Goal: Task Accomplishment & Management: Complete application form

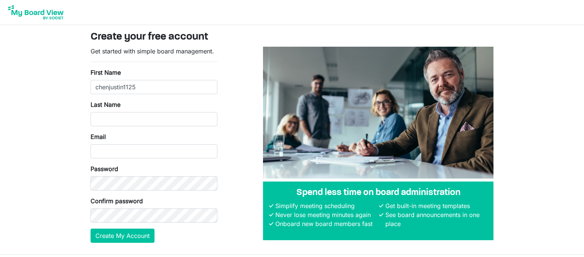
type input "chenjustin1125@"
type input "chenjustin.cfboardoffice@gmail.com"
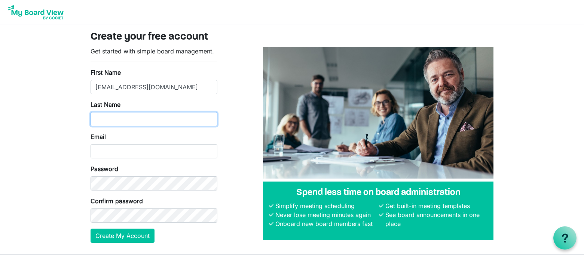
click at [135, 113] on input "Last Name" at bounding box center [153, 119] width 127 height 14
type input "Chen"
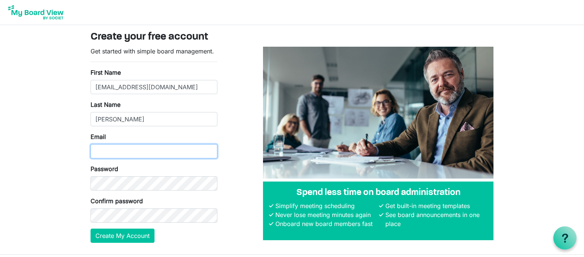
click at [129, 151] on input "Email" at bounding box center [153, 151] width 127 height 14
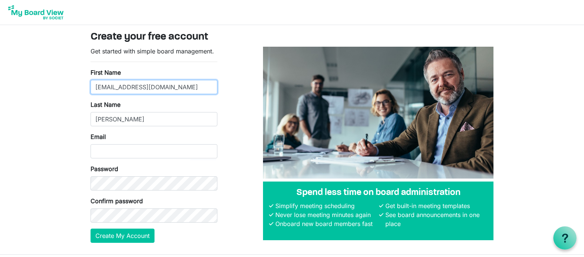
click at [150, 82] on input "chenjustin.cfboardoffice@gmail.com" at bounding box center [153, 87] width 127 height 14
type input "u"
type input "[PERSON_NAME]"
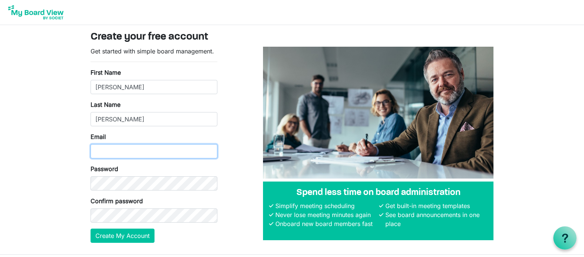
click at [135, 152] on input "Email" at bounding box center [153, 151] width 127 height 14
type input "[EMAIL_ADDRESS][DOMAIN_NAME]"
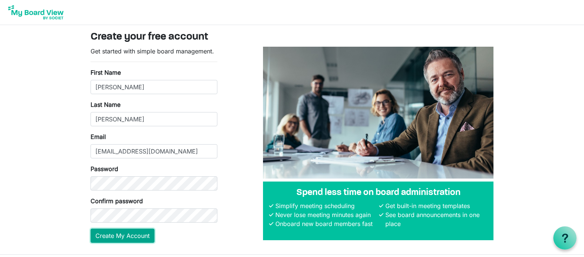
click at [130, 235] on button "Create My Account" at bounding box center [122, 236] width 64 height 14
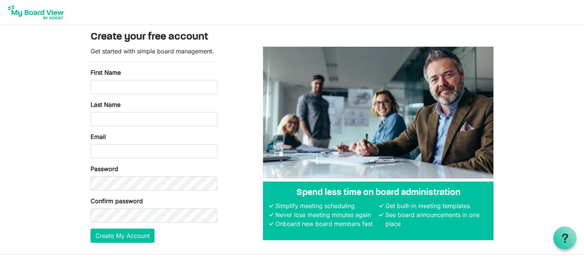
click at [54, 19] on img at bounding box center [36, 12] width 60 height 19
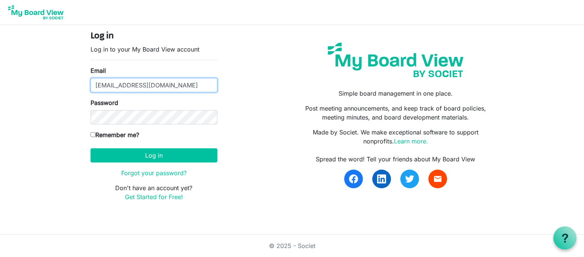
type input "chenjustin.cfboardoffice@gmail.com"
click at [130, 144] on form "Log in Log in to your My Board View account Email chenjustin.cfboardoffice@gmai…" at bounding box center [153, 116] width 127 height 171
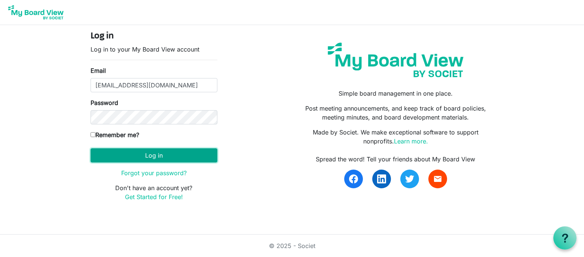
click at [131, 155] on button "Log in" at bounding box center [153, 155] width 127 height 14
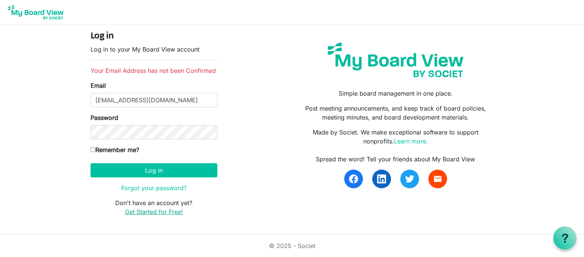
click at [158, 212] on link "Get Started for Free!" at bounding box center [154, 211] width 58 height 7
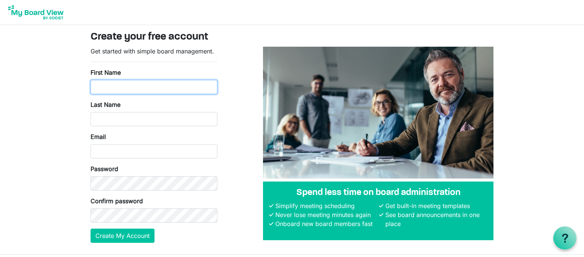
click at [148, 88] on input "First Name" at bounding box center [153, 87] width 127 height 14
type input "[PERSON_NAME]"
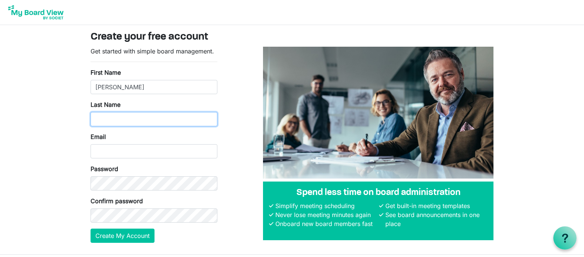
click at [146, 123] on input "Last Name" at bounding box center [153, 119] width 127 height 14
type input "Chen"
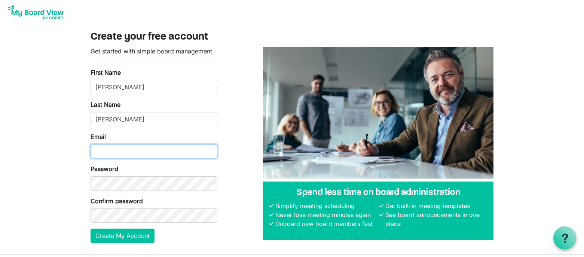
click at [142, 154] on input "Email" at bounding box center [153, 151] width 127 height 14
type input "[EMAIL_ADDRESS][DOMAIN_NAME]"
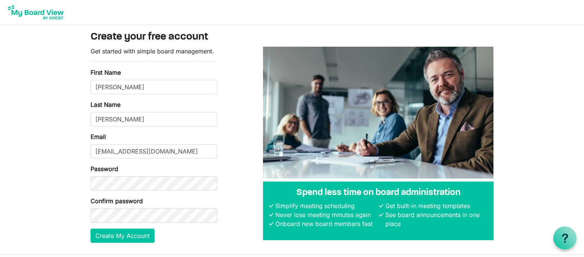
click at [137, 204] on label "Confirm password" at bounding box center [116, 201] width 52 height 9
click at [126, 236] on button "Create My Account" at bounding box center [122, 236] width 64 height 14
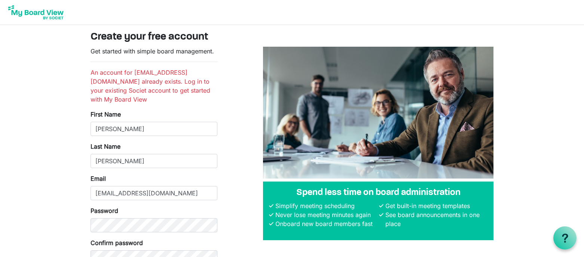
click at [36, 15] on img at bounding box center [36, 12] width 60 height 19
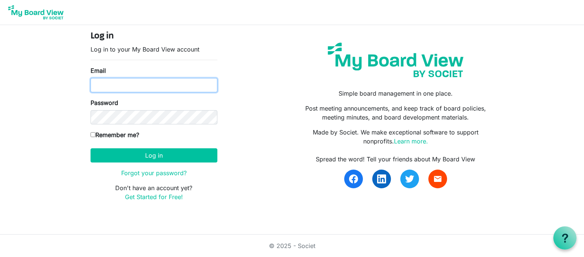
paste input "5opReyawl+iP"
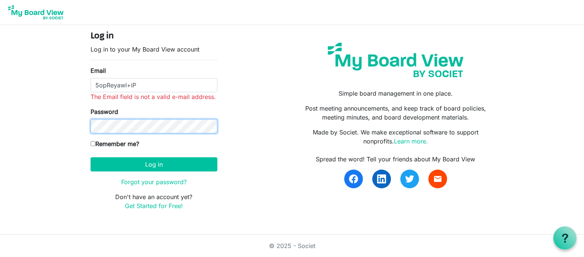
click at [145, 114] on div "Password" at bounding box center [153, 120] width 127 height 26
click at [153, 93] on span "The Email field is not a valid e-mail address." at bounding box center [152, 96] width 125 height 7
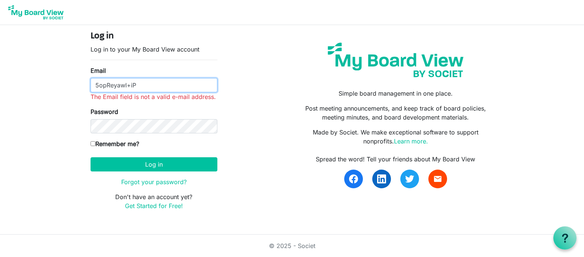
click at [153, 88] on input "5opReyawl+iP" at bounding box center [153, 85] width 127 height 14
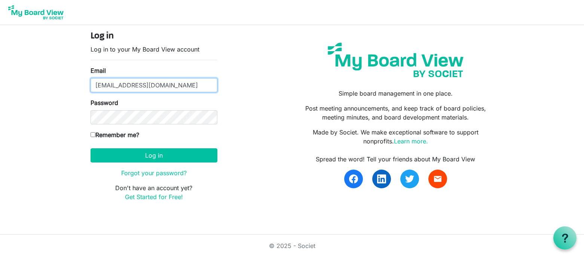
type input "[EMAIL_ADDRESS][DOMAIN_NAME]"
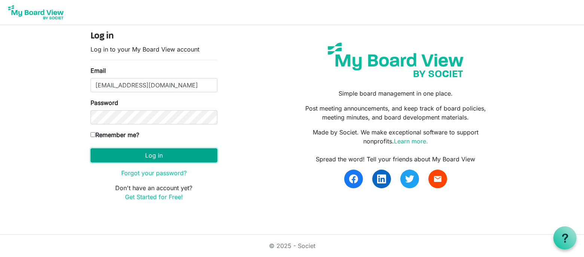
click at [157, 153] on button "Log in" at bounding box center [153, 155] width 127 height 14
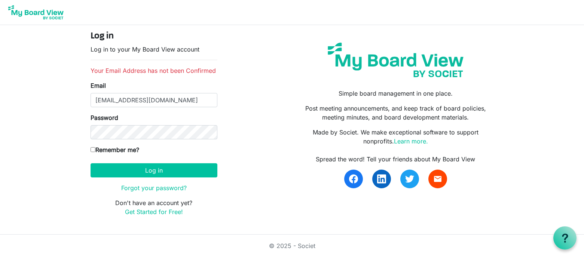
click at [157, 153] on div "Remember me?" at bounding box center [153, 151] width 127 height 12
click at [166, 187] on link "Forgot your password?" at bounding box center [153, 187] width 65 height 7
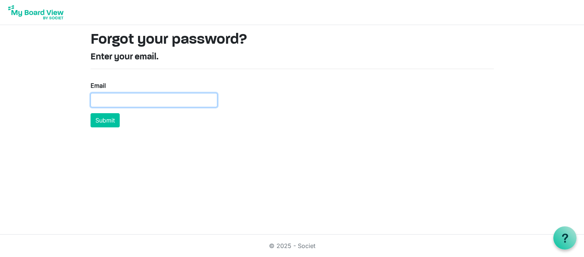
click at [155, 98] on input "Email" at bounding box center [153, 100] width 127 height 14
type input "[EMAIL_ADDRESS][DOMAIN_NAME]"
click at [90, 113] on button "Submit" at bounding box center [104, 120] width 29 height 14
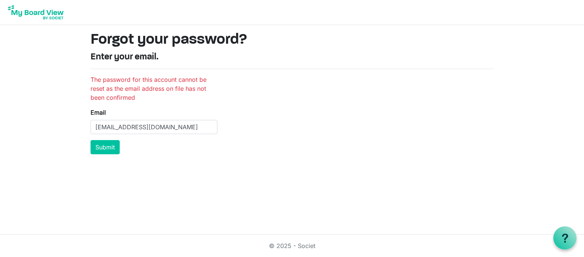
click at [37, 12] on img at bounding box center [36, 12] width 60 height 19
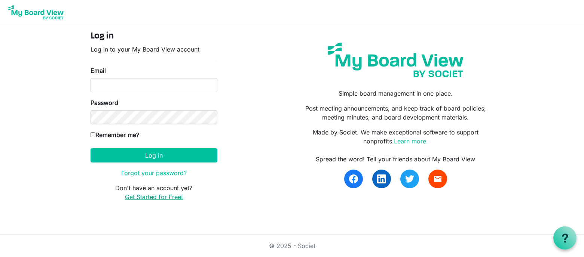
click at [166, 197] on link "Get Started for Free!" at bounding box center [154, 196] width 58 height 7
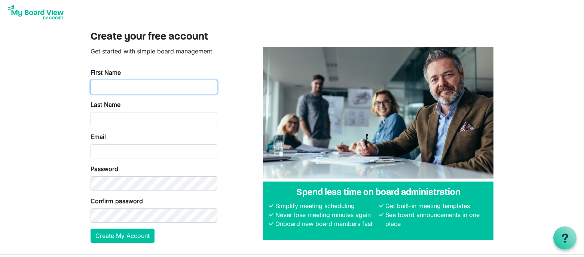
click at [160, 85] on input "First Name" at bounding box center [153, 87] width 127 height 14
type input "Justin"
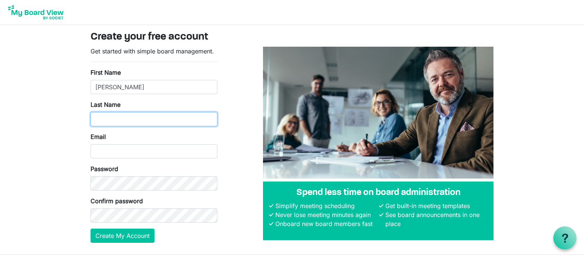
click at [174, 123] on input "Last Name" at bounding box center [153, 119] width 127 height 14
type input "Chen"
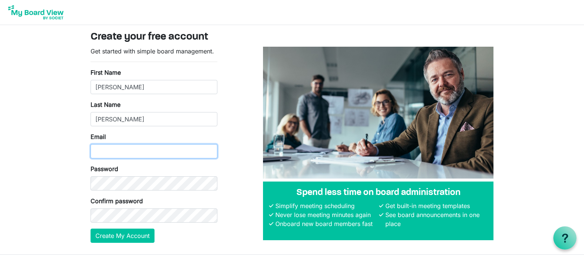
click at [151, 145] on input "Email" at bounding box center [153, 151] width 127 height 14
type input "chenjustin1125@gmail.com"
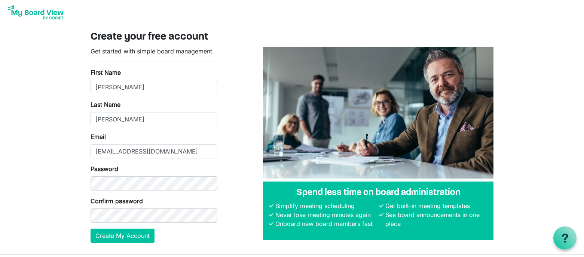
click at [133, 208] on div "Confirm password" at bounding box center [153, 210] width 127 height 26
click at [131, 235] on button "Create My Account" at bounding box center [122, 236] width 64 height 14
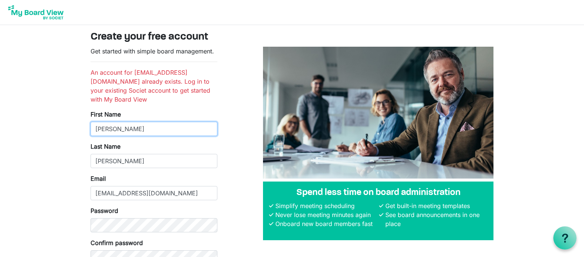
click at [145, 122] on input "Justin" at bounding box center [153, 129] width 127 height 14
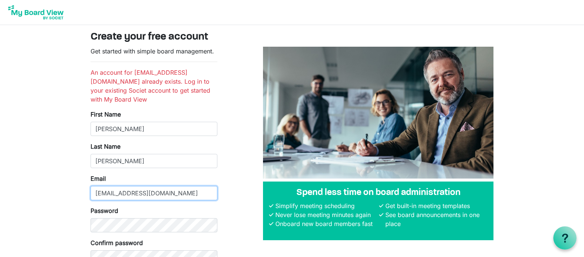
click at [151, 186] on input "chenjustin1125@gmail.com" at bounding box center [153, 193] width 127 height 14
type input "justinchenusd@gmail.com"
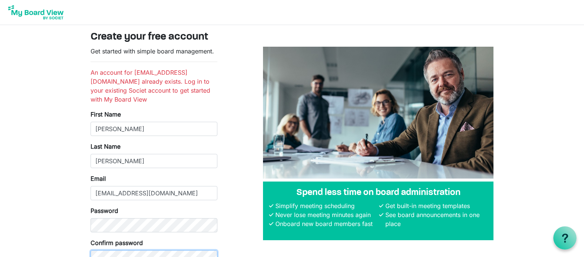
scroll to position [53, 0]
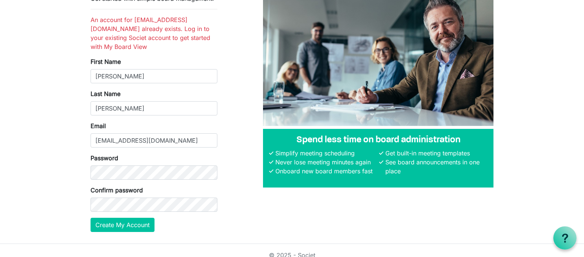
click at [130, 208] on form "Get started with simple board management. An account for chenjustin1125@gmail.c…" at bounding box center [153, 113] width 127 height 238
click at [131, 218] on button "Create My Account" at bounding box center [122, 225] width 64 height 14
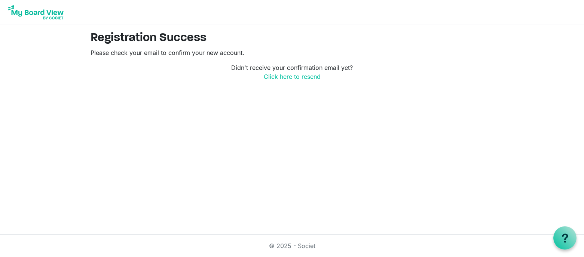
click at [26, 13] on img at bounding box center [36, 12] width 60 height 19
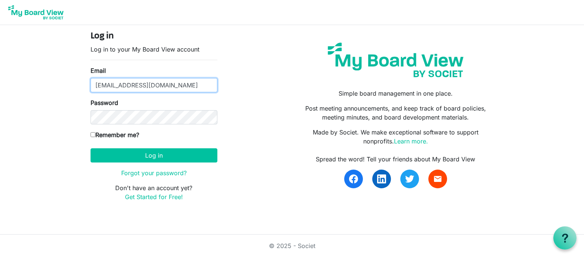
type input "[EMAIL_ADDRESS][DOMAIN_NAME]"
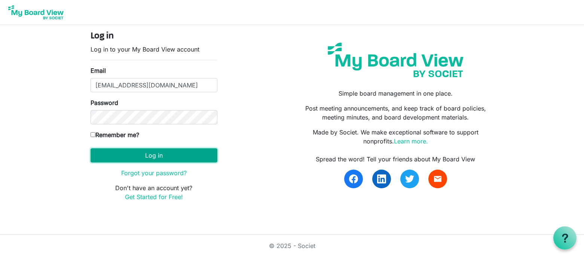
click at [147, 153] on button "Log in" at bounding box center [153, 155] width 127 height 14
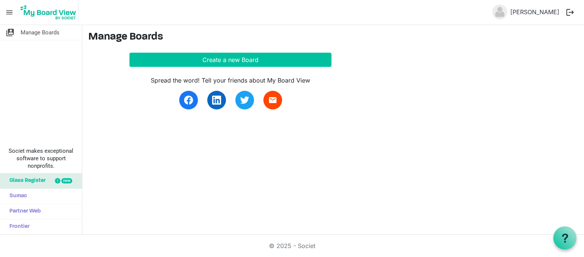
click at [37, 181] on span "Glass Register" at bounding box center [26, 181] width 40 height 15
click at [50, 228] on link "Frontier" at bounding box center [41, 227] width 82 height 15
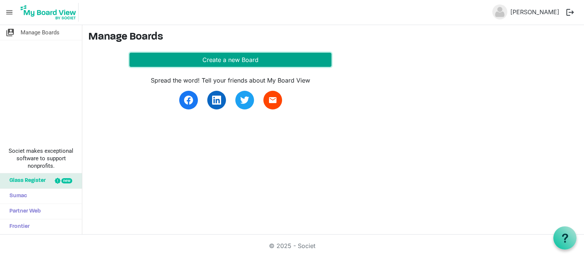
click at [154, 63] on button "Create a new Board" at bounding box center [230, 60] width 202 height 14
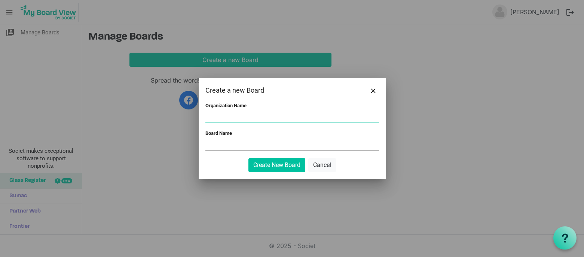
click at [245, 113] on input "Organization Name" at bounding box center [292, 116] width 174 height 11
type input "The Chen Foundation"
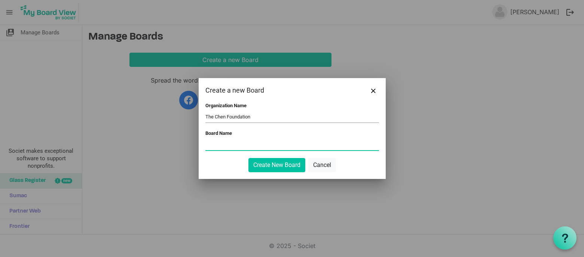
click at [221, 143] on input "Board Name" at bounding box center [292, 144] width 174 height 11
type input "TCF Board Of Directors"
click at [254, 160] on button "Create New Board" at bounding box center [276, 165] width 57 height 14
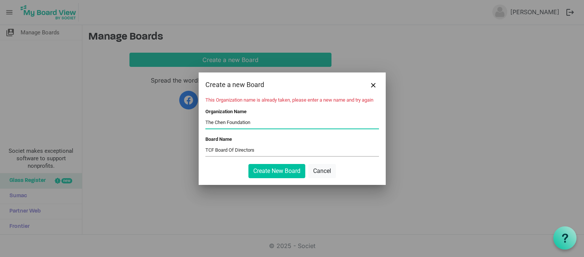
click at [261, 121] on input "The Chen Foundation" at bounding box center [292, 122] width 174 height 11
click at [279, 126] on input "The Chen Foundation (@officialtcf_us)" at bounding box center [292, 122] width 174 height 11
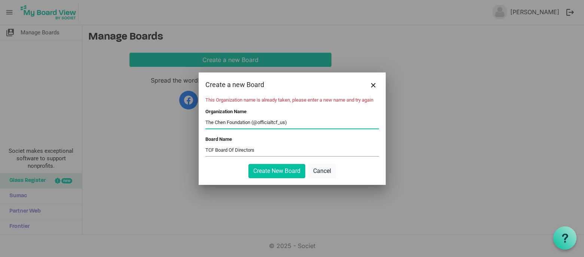
click at [279, 126] on input "The Chen Foundation (@officialtcf_us)" at bounding box center [292, 122] width 174 height 11
type input "The Chen Foundation (TCF)"
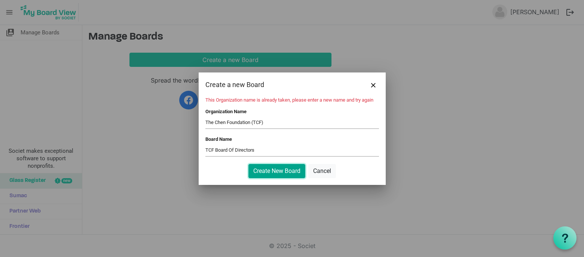
click at [280, 174] on button "Create New Board" at bounding box center [276, 171] width 57 height 14
click at [275, 174] on button "Create New Board" at bounding box center [276, 171] width 57 height 14
click at [243, 124] on input "The Chen Foundation (TCF)" at bounding box center [292, 122] width 174 height 11
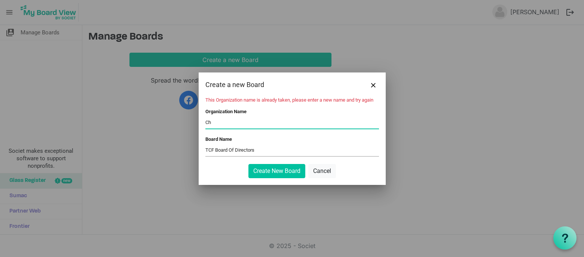
type input "Ch"
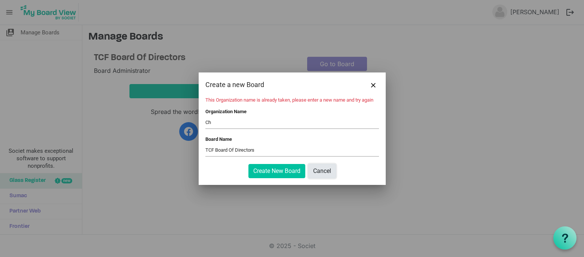
click at [328, 174] on button "Cancel" at bounding box center [322, 171] width 28 height 14
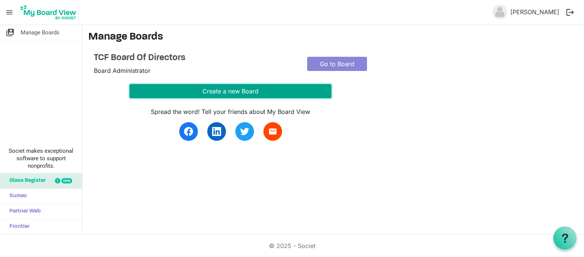
click at [297, 96] on button "Create a new Board" at bounding box center [230, 91] width 202 height 14
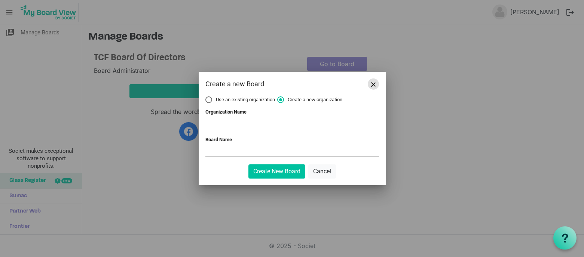
click at [374, 82] on button "Close" at bounding box center [373, 84] width 11 height 11
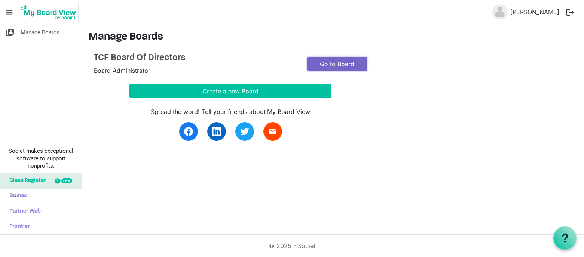
click at [344, 58] on link "Go to Board" at bounding box center [337, 64] width 60 height 14
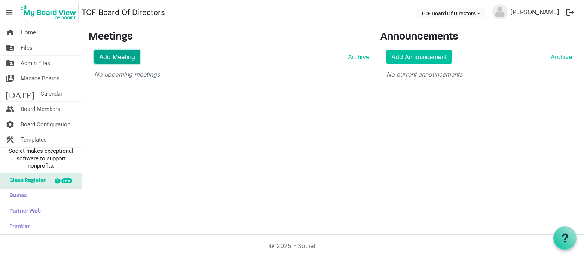
click at [105, 56] on link "Add Meeting" at bounding box center [117, 57] width 46 height 14
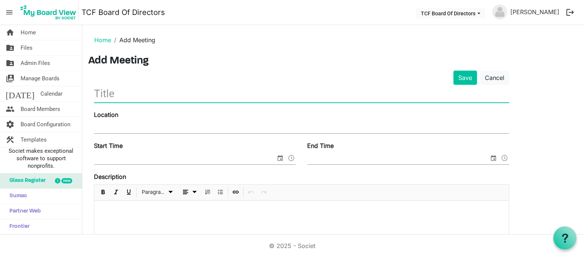
click at [127, 90] on input "text" at bounding box center [301, 94] width 415 height 18
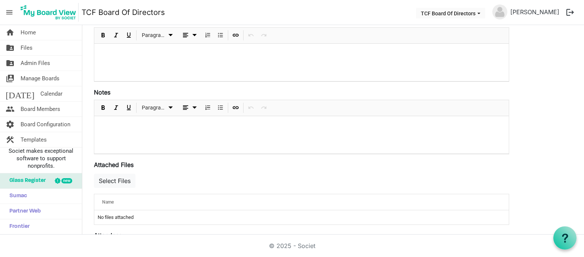
scroll to position [243, 0]
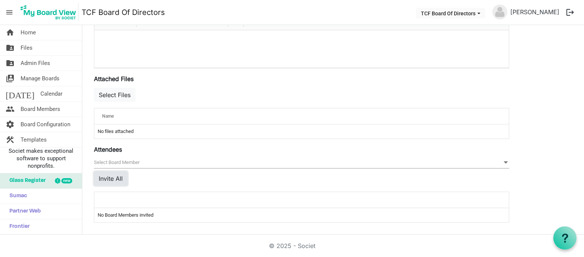
click at [113, 180] on button "Invite All" at bounding box center [111, 179] width 34 height 14
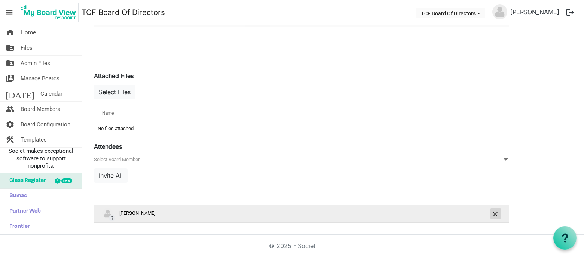
click at [494, 215] on span "is Command column column header" at bounding box center [495, 214] width 4 height 4
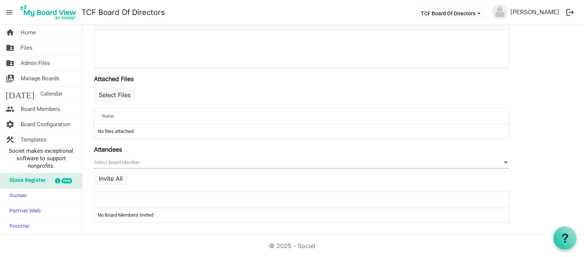
scroll to position [243, 0]
click at [28, 35] on span "Home" at bounding box center [28, 32] width 15 height 15
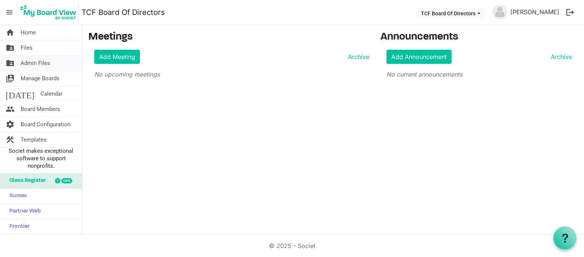
click at [21, 57] on span "Admin Files" at bounding box center [36, 63] width 30 height 15
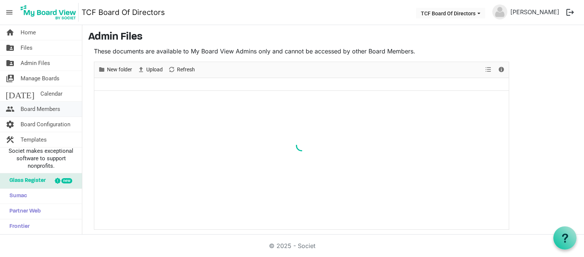
click at [12, 108] on span "people" at bounding box center [10, 109] width 9 height 15
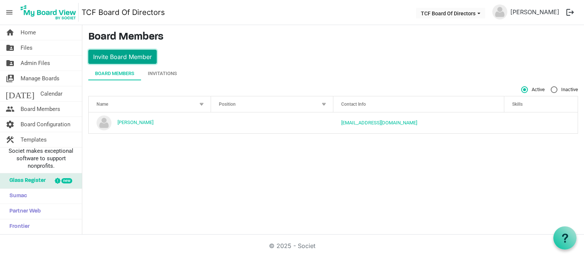
click at [141, 54] on button "Invite Board Member" at bounding box center [122, 57] width 68 height 14
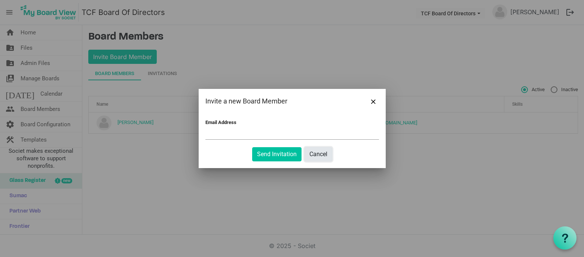
click at [328, 154] on button "Cancel" at bounding box center [318, 154] width 28 height 14
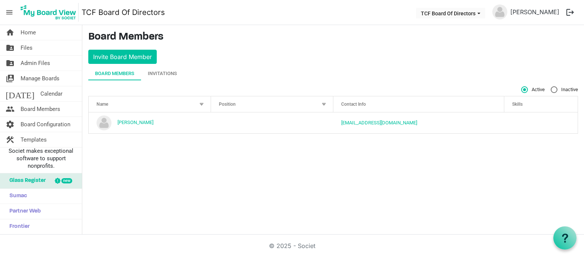
click at [555, 87] on label "Inactive" at bounding box center [563, 89] width 27 height 7
click at [551, 87] on input "Inactive" at bounding box center [550, 86] width 0 height 0
radio input "true"
click at [528, 91] on span "Active" at bounding box center [533, 89] width 24 height 7
click at [521, 87] on input "Active" at bounding box center [521, 86] width 0 height 0
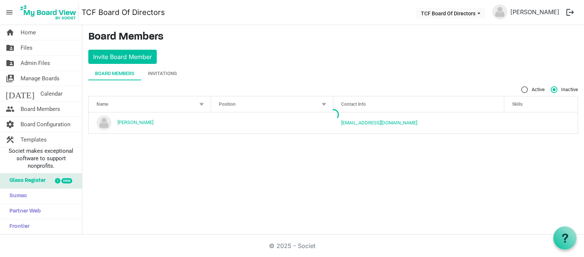
radio input "true"
click at [169, 68] on div "Invitations" at bounding box center [162, 73] width 29 height 13
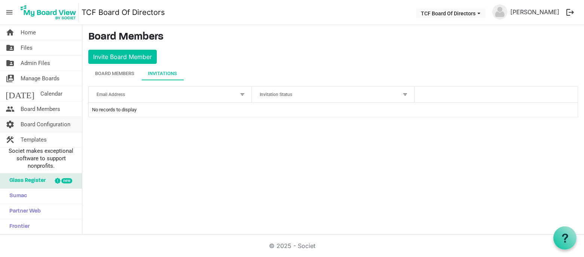
click at [48, 122] on span "Board Configuration" at bounding box center [46, 124] width 50 height 15
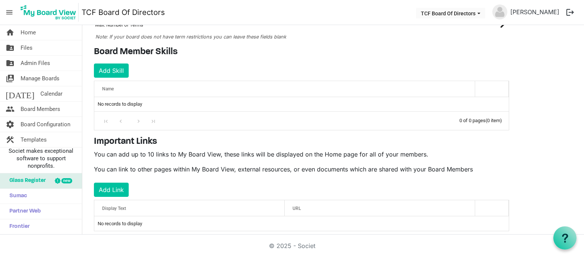
scroll to position [105, 0]
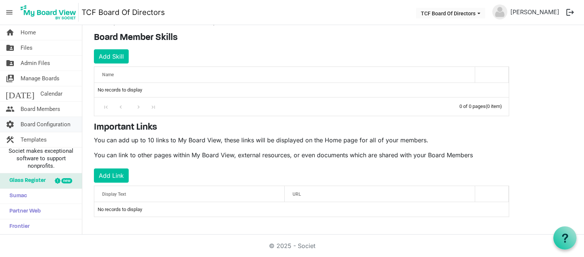
click at [59, 120] on span "Board Configuration" at bounding box center [46, 124] width 50 height 15
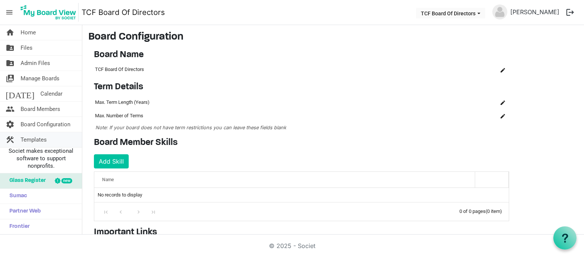
click at [57, 137] on link "construction Templates" at bounding box center [41, 139] width 82 height 15
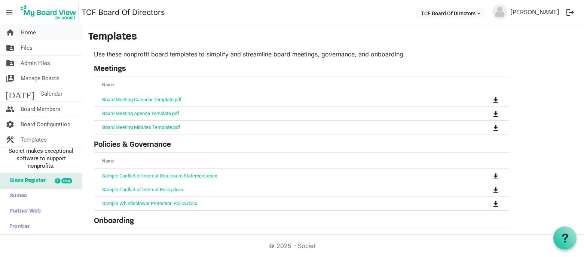
click at [44, 36] on link "home Home" at bounding box center [41, 32] width 82 height 15
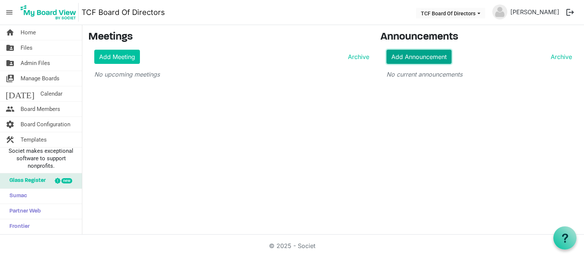
click at [445, 55] on link "Add Announcement" at bounding box center [418, 57] width 65 height 14
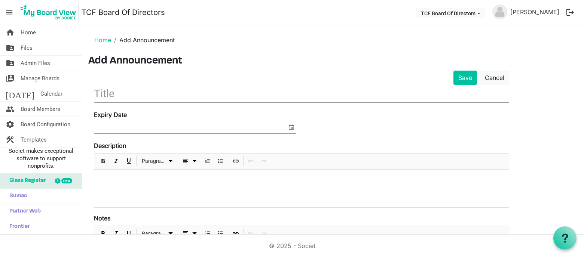
click at [132, 93] on input "text" at bounding box center [301, 94] width 415 height 18
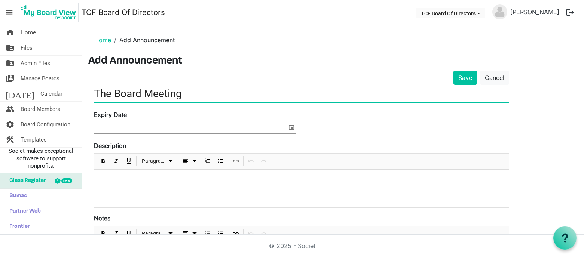
type input "The Board Meeting"
type input "th"
type input "TCF BoarD meeting"
type input "TCF Launches Official Instagram"
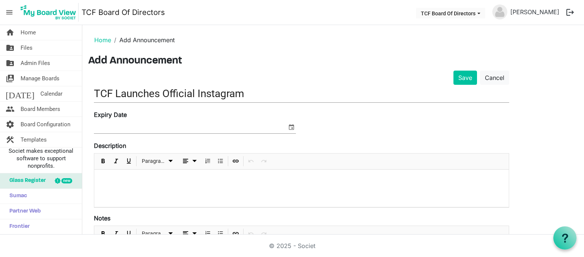
click at [132, 183] on p at bounding box center [301, 180] width 402 height 8
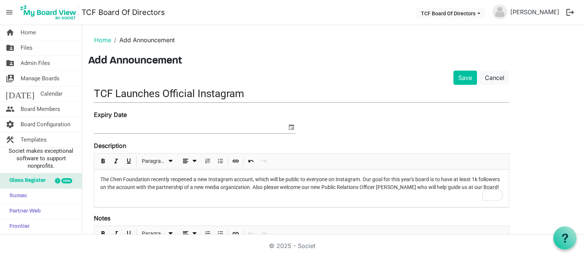
click at [237, 127] on input at bounding box center [190, 127] width 193 height 11
click at [285, 123] on input at bounding box center [190, 127] width 193 height 11
click at [289, 125] on span "select" at bounding box center [291, 127] width 9 height 10
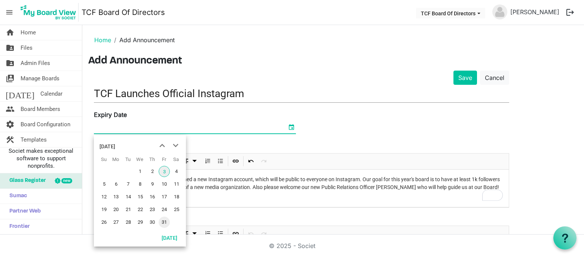
click at [165, 221] on span "31" at bounding box center [164, 222] width 11 height 11
type input "10/31/2025"
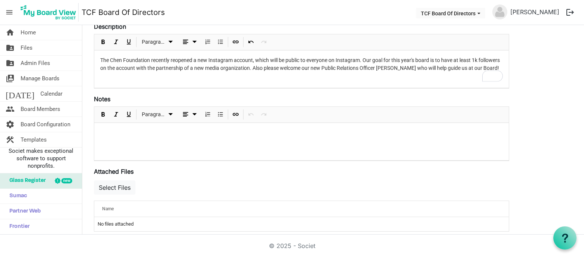
click at [255, 146] on div at bounding box center [301, 141] width 414 height 37
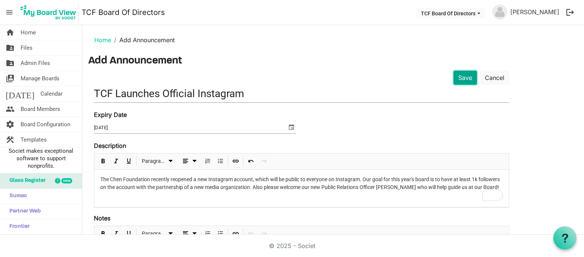
click at [470, 79] on button "Save" at bounding box center [465, 78] width 24 height 14
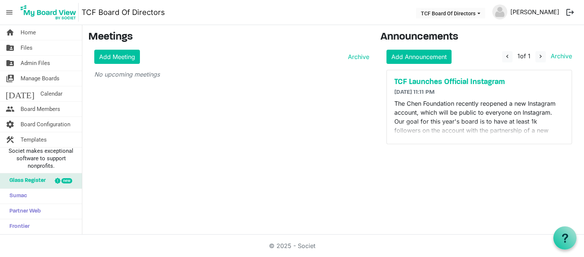
click at [535, 13] on link "[PERSON_NAME]" at bounding box center [534, 11] width 55 height 15
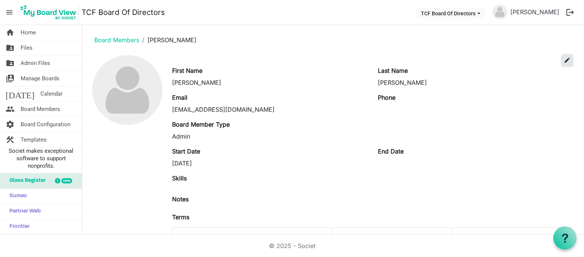
click at [566, 62] on span "edit" at bounding box center [567, 60] width 7 height 7
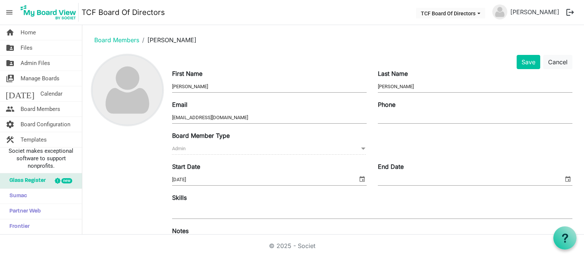
click at [129, 97] on img at bounding box center [127, 90] width 70 height 70
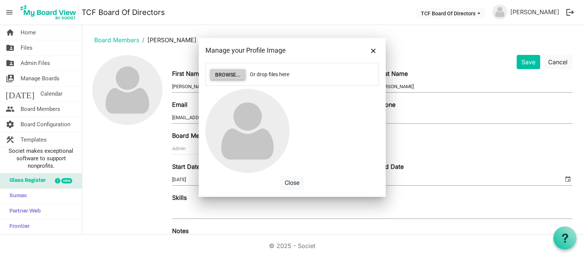
click at [235, 78] on button "Browse..." at bounding box center [227, 74] width 35 height 10
click at [374, 50] on span "Close" at bounding box center [373, 51] width 4 height 4
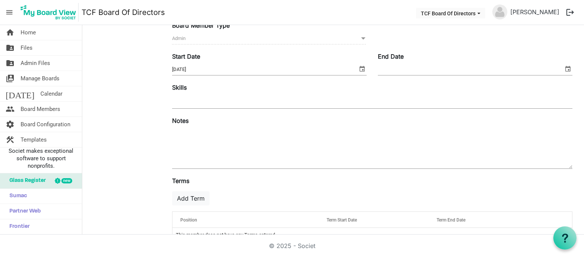
scroll to position [130, 0]
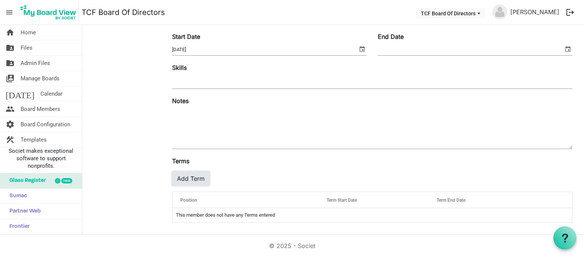
click at [190, 180] on button "Add Term" at bounding box center [190, 179] width 37 height 14
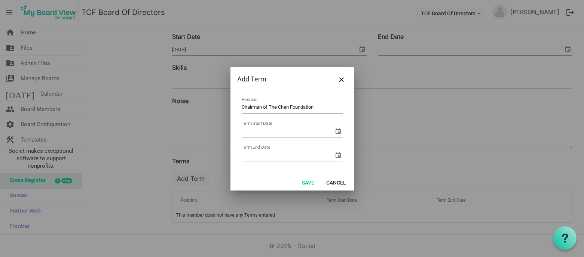
type input "Chairman of The Chen Foundation"
click at [271, 129] on input "Term Start Date" at bounding box center [288, 131] width 92 height 11
click at [336, 131] on span "select" at bounding box center [338, 131] width 9 height 9
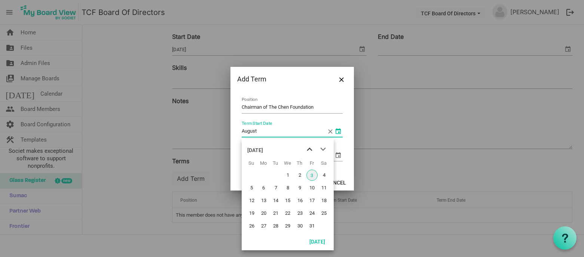
click at [305, 153] on span "previous month" at bounding box center [309, 149] width 13 height 13
click at [260, 153] on div "June 2025" at bounding box center [255, 150] width 16 height 15
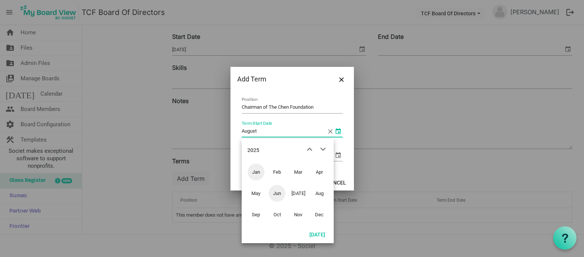
click at [257, 174] on span "Jan" at bounding box center [256, 172] width 17 height 17
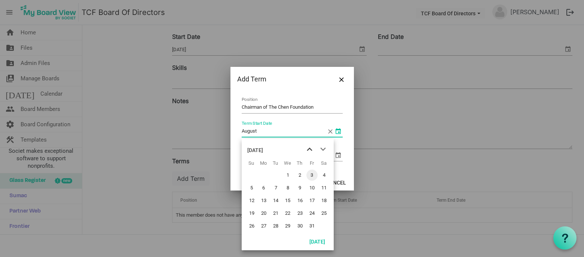
click at [310, 148] on span "previous month" at bounding box center [309, 149] width 13 height 13
click at [263, 147] on div "December 2024" at bounding box center [255, 150] width 16 height 15
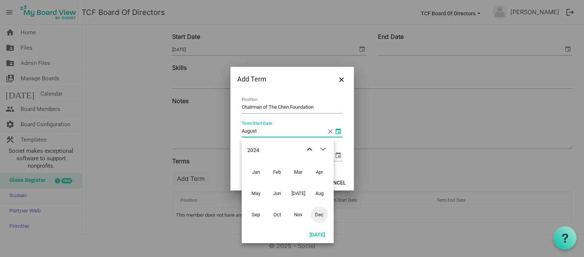
click at [310, 147] on span "previous month" at bounding box center [309, 149] width 13 height 13
click at [310, 153] on span "previous month" at bounding box center [309, 149] width 13 height 13
click at [309, 192] on td "Aug" at bounding box center [319, 193] width 21 height 21
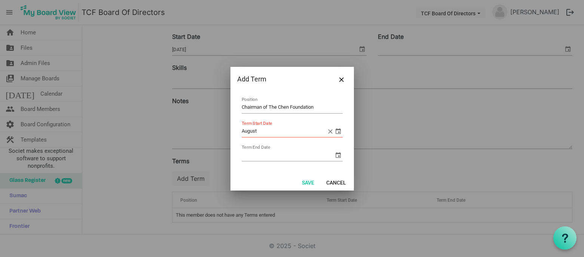
click at [347, 160] on table "Chairman of The Chen Foundation Position August Term Start Date Term End Date" at bounding box center [292, 130] width 110 height 76
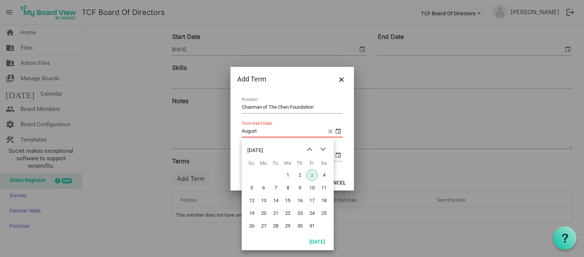
click at [336, 133] on span "select" at bounding box center [338, 131] width 9 height 9
click at [284, 149] on div "October 2025" at bounding box center [288, 148] width 92 height 19
click at [263, 150] on div "October 2025" at bounding box center [255, 150] width 16 height 15
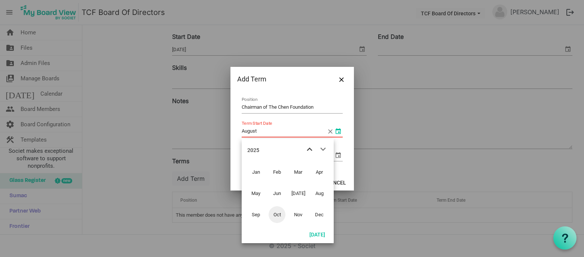
click at [311, 148] on span "previous month" at bounding box center [309, 149] width 13 height 13
click at [325, 150] on span "next month" at bounding box center [322, 149] width 13 height 13
click at [320, 193] on span "Aug" at bounding box center [319, 193] width 17 height 17
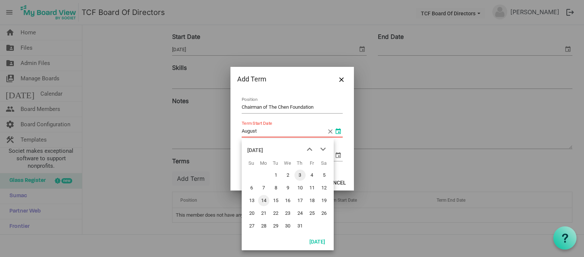
click at [266, 201] on span "14" at bounding box center [263, 200] width 11 height 11
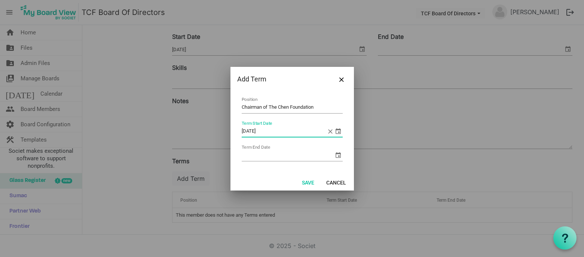
type input "8/14/2022"
click at [284, 156] on input "Term End Date" at bounding box center [288, 155] width 92 height 11
click at [310, 179] on button "Save" at bounding box center [308, 182] width 22 height 10
click at [303, 160] on input "Term End Date" at bounding box center [288, 155] width 92 height 11
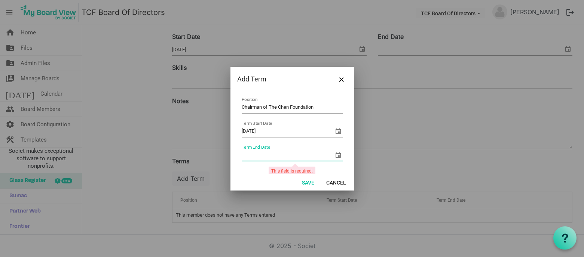
type input "8"
type input "6"
type input "7"
type input "[DATE]"
click at [310, 182] on button "Save" at bounding box center [308, 182] width 22 height 10
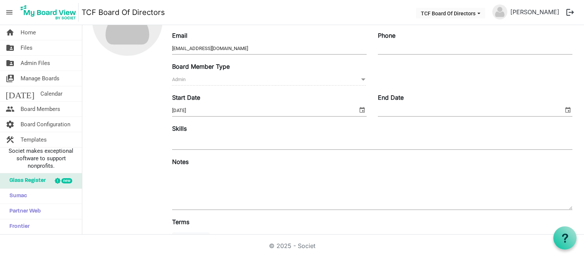
scroll to position [0, 0]
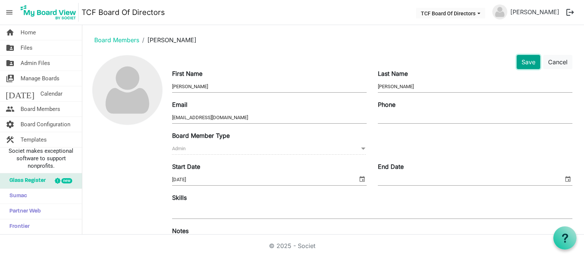
click at [528, 62] on button "Save" at bounding box center [528, 62] width 24 height 14
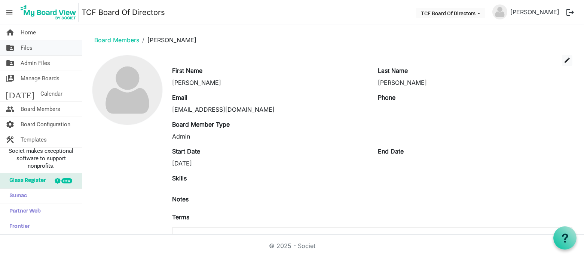
click at [39, 44] on link "folder_shared Files" at bounding box center [41, 47] width 82 height 15
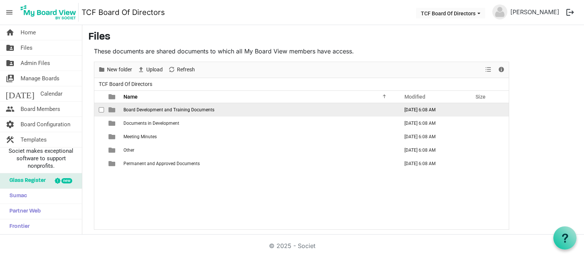
click at [163, 110] on span "Board Development and Training Documents" at bounding box center [168, 109] width 91 height 5
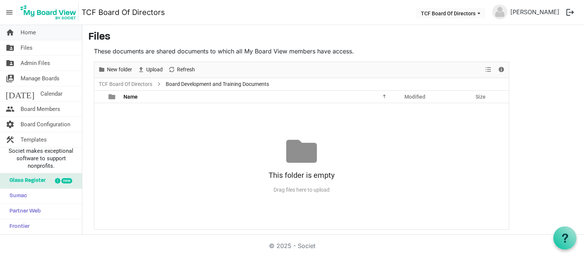
click at [55, 39] on link "home Home" at bounding box center [41, 32] width 82 height 15
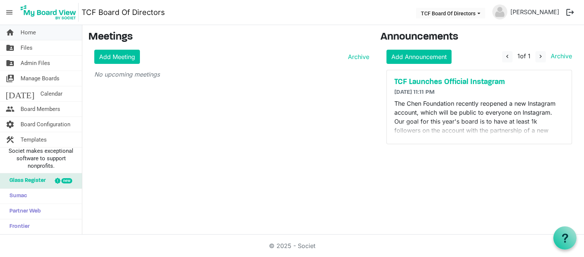
click at [57, 28] on link "home Home" at bounding box center [41, 32] width 82 height 15
click at [108, 56] on link "Add Meeting" at bounding box center [117, 57] width 46 height 14
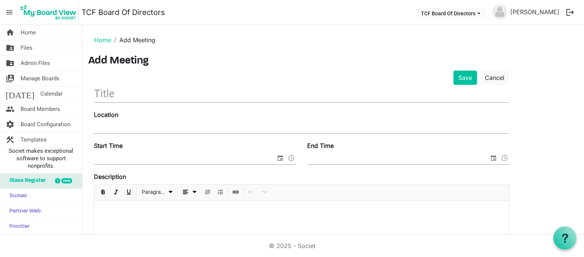
click at [218, 92] on input "text" at bounding box center [301, 94] width 415 height 18
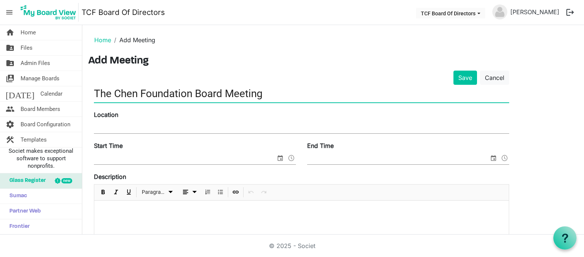
click at [97, 92] on input "The Chen Foundation Board Meeting" at bounding box center [301, 94] width 415 height 18
drag, startPoint x: 193, startPoint y: 90, endPoint x: 221, endPoint y: 89, distance: 28.4
click at [167, 89] on input "The Chen Foundation Board Meeting" at bounding box center [301, 94] width 415 height 18
click at [282, 86] on input "The Chen Foundation Board Meeting" at bounding box center [301, 94] width 415 height 18
click at [282, 95] on input "The Chen Foundation Board Meeting" at bounding box center [301, 94] width 415 height 18
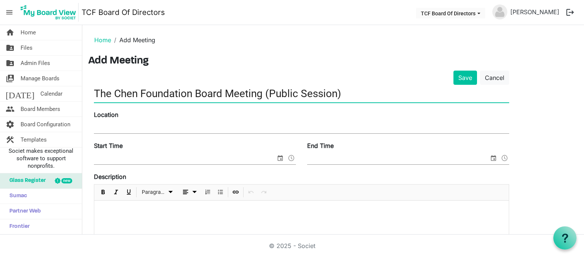
type input "The Chen Foundation Board Meeting (Public Session)"
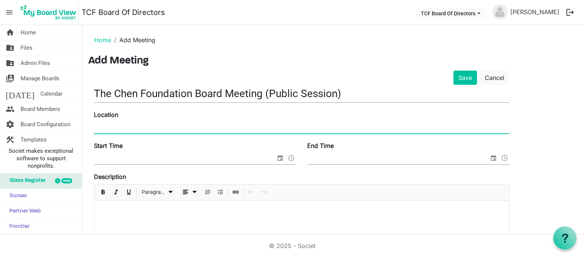
click at [227, 128] on input "Location" at bounding box center [301, 127] width 415 height 11
type input "Virtual at the Discord TCF Town Hall Discord Server"
click at [227, 151] on div "Start Time" at bounding box center [194, 153] width 213 height 25
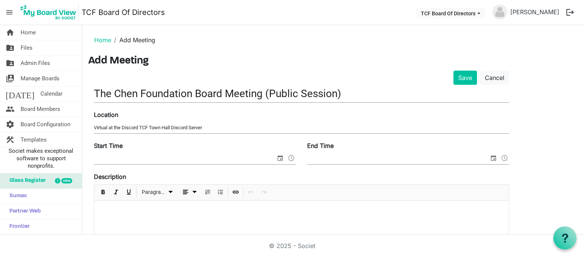
click at [228, 155] on input "Start Time" at bounding box center [185, 158] width 182 height 11
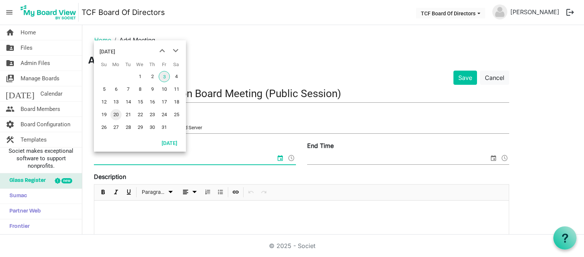
click at [117, 116] on span "20" at bounding box center [115, 114] width 11 height 11
type input "10/20/2025 12:00 AM"
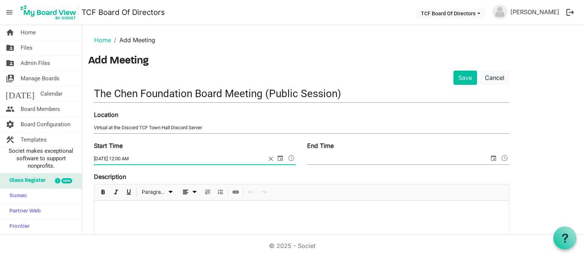
click at [359, 162] on input "End Time" at bounding box center [398, 158] width 182 height 11
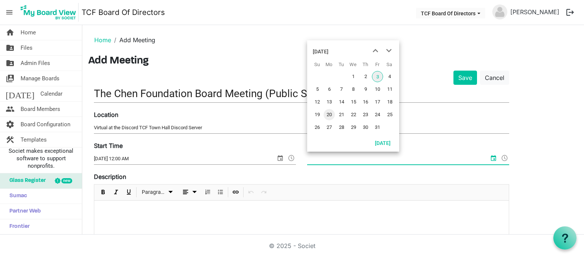
click at [331, 115] on span "20" at bounding box center [328, 114] width 11 height 11
type input "10/20/2025 12:00 AM"
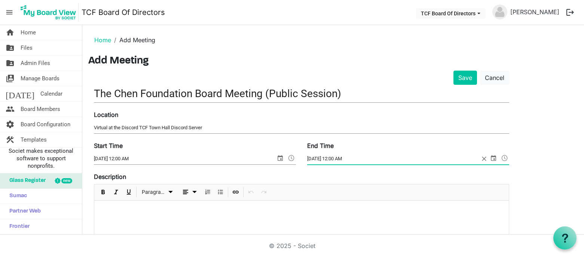
click at [339, 157] on input "10/20/2025 12:00 AM" at bounding box center [393, 158] width 172 height 11
click at [127, 158] on input "10/20/2025 12:00 AM" at bounding box center [185, 158] width 182 height 11
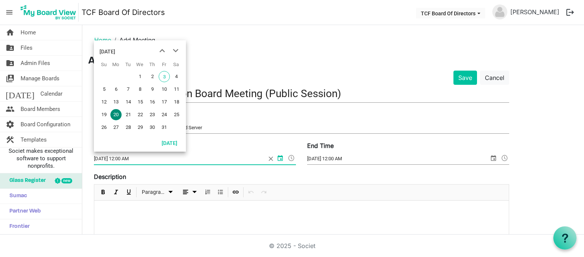
click at [139, 159] on input "10/20/2025 12:00 AM" at bounding box center [180, 158] width 172 height 11
click at [142, 159] on input "10/20/2025 12:00 AM" at bounding box center [180, 158] width 172 height 11
click at [124, 159] on input "10/20/2025 12:00 AM" at bounding box center [180, 158] width 172 height 11
click at [223, 96] on input "The Chen Foundation Board Meeting (Public Session)" at bounding box center [301, 94] width 415 height 18
click at [140, 158] on input "10/20/2025 8:00 AM" at bounding box center [180, 158] width 172 height 11
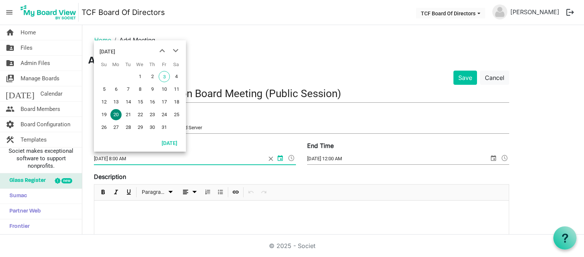
click at [138, 158] on input "10/20/2025 8:00 AM" at bounding box center [180, 158] width 172 height 11
type input "10/20/2025 8:00 PM"
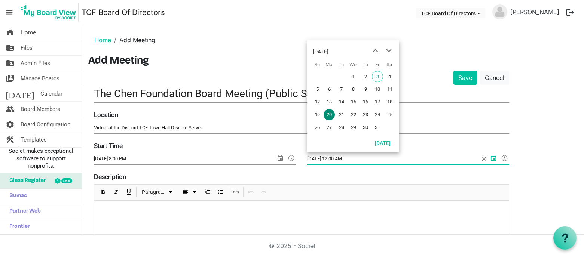
click at [369, 160] on input "10/20/2025 12:00 AM" at bounding box center [393, 158] width 172 height 11
click at [336, 157] on input "10/20/2025 12:00 PM" at bounding box center [393, 158] width 172 height 11
click at [338, 157] on input "10/20/2025 12:00 PM" at bounding box center [393, 158] width 172 height 11
click at [338, 160] on input "10/20/2025 12:00 PM" at bounding box center [393, 158] width 172 height 11
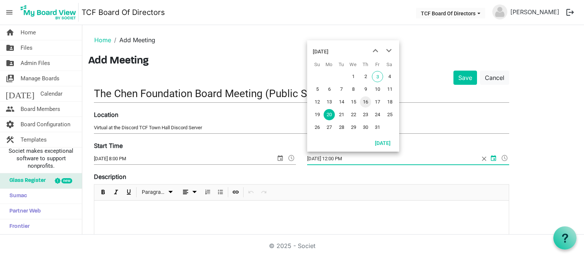
click at [338, 160] on input "10/20/2025 12:00 PM" at bounding box center [393, 158] width 172 height 11
click at [320, 160] on input "10/20/2025 12:00 PM" at bounding box center [393, 158] width 172 height 11
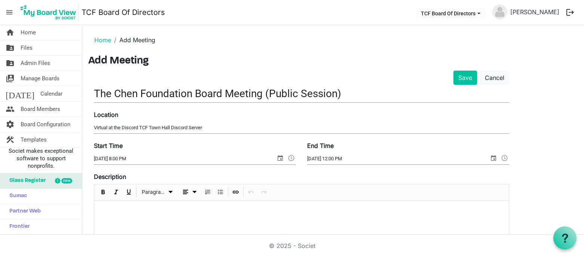
click at [317, 197] on div "Paragraph" at bounding box center [301, 193] width 414 height 16
click at [322, 156] on input "10/20/2025 12:00 PM" at bounding box center [398, 158] width 182 height 11
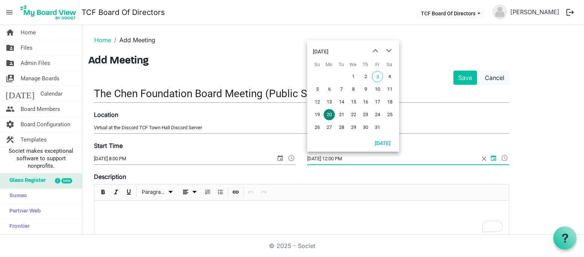
click at [342, 156] on input "10/20/2025 12:00 PM" at bounding box center [393, 158] width 172 height 11
click at [338, 159] on input "10/20/2025 12:00 PM" at bounding box center [393, 158] width 172 height 11
click at [346, 179] on div "Description Paragraph" at bounding box center [301, 205] width 415 height 67
click at [339, 160] on input "10/20/2025 12:00 PM" at bounding box center [393, 158] width 172 height 11
click at [433, 170] on div "Start Time 10/20/2025 8:00 PM End Time 10/20/2025 10:00 PM" at bounding box center [301, 156] width 426 height 31
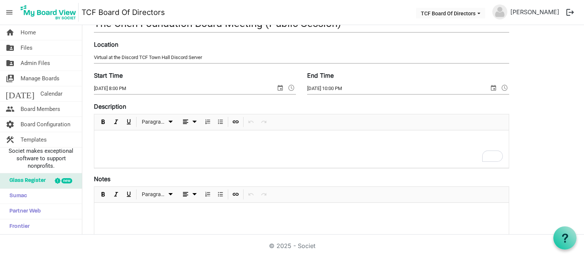
scroll to position [71, 0]
click at [338, 88] on input "10/20/2025 10:00 PM" at bounding box center [398, 88] width 182 height 11
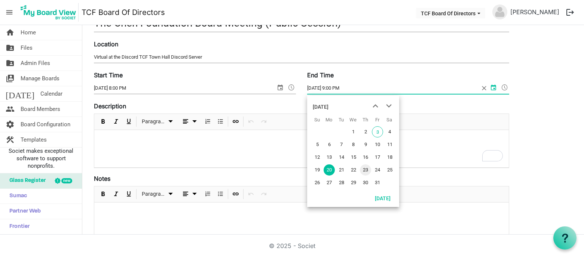
click at [340, 86] on input "10/20/2025 9:00 PM" at bounding box center [393, 88] width 172 height 11
click at [391, 95] on div "End Time 10/20/2025 9:00 PM" at bounding box center [407, 83] width 213 height 25
click at [339, 90] on input "10/20/2025 9:00 PM" at bounding box center [393, 88] width 172 height 11
click at [453, 89] on input "10/20/2025 9:40 PM" at bounding box center [393, 88] width 172 height 11
type input "10/20/2025 9:40 PM"
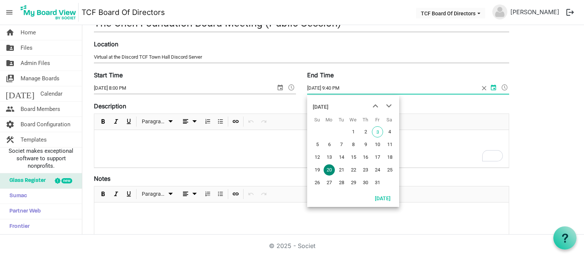
click at [454, 107] on div "Description Paragraph" at bounding box center [301, 135] width 415 height 67
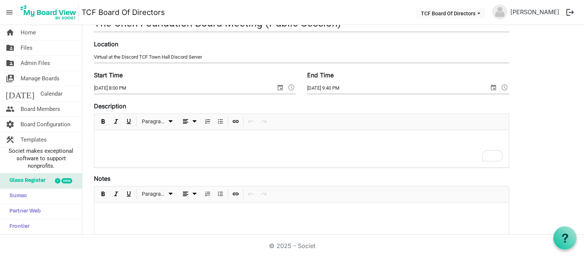
click at [348, 150] on div "To enrich screen reader interactions, please activate Accessibility in Grammarl…" at bounding box center [301, 148] width 414 height 37
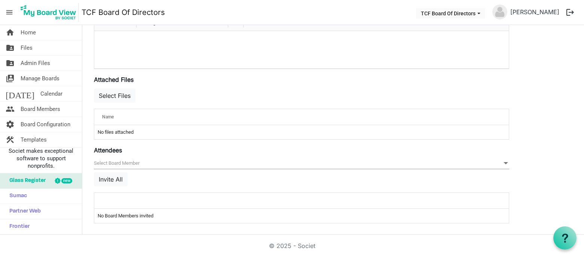
scroll to position [243, 0]
click at [317, 163] on span "null" at bounding box center [301, 163] width 415 height 12
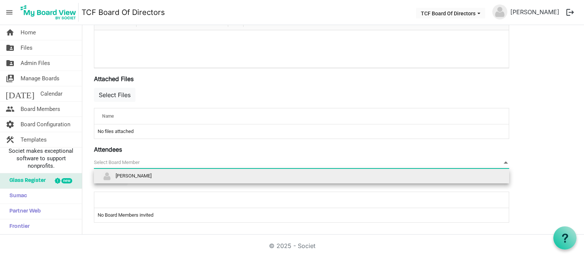
click at [317, 174] on li "[PERSON_NAME]" at bounding box center [301, 176] width 415 height 14
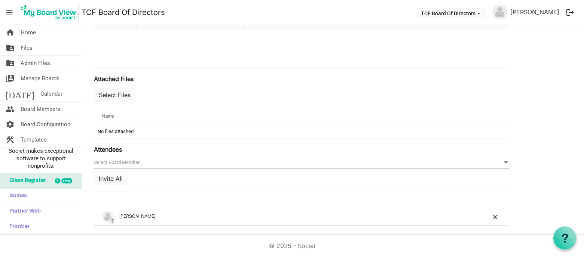
scroll to position [246, 0]
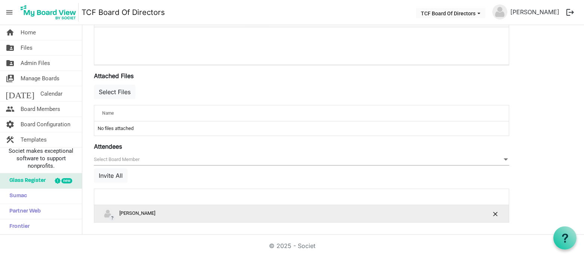
click at [113, 218] on span "?" at bounding box center [112, 218] width 6 height 6
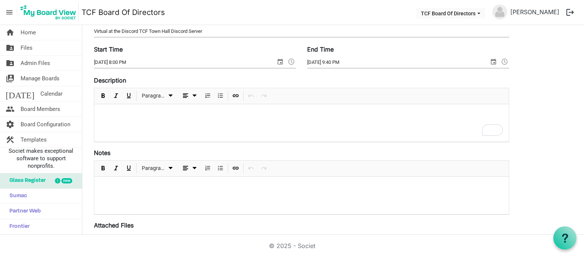
scroll to position [0, 0]
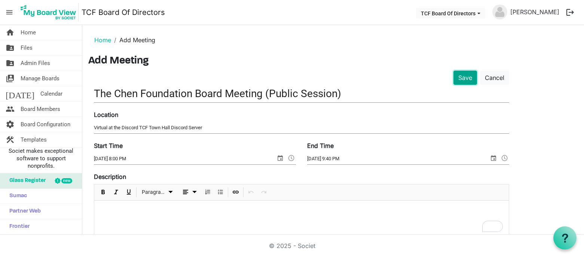
click at [464, 82] on button "Save" at bounding box center [465, 78] width 24 height 14
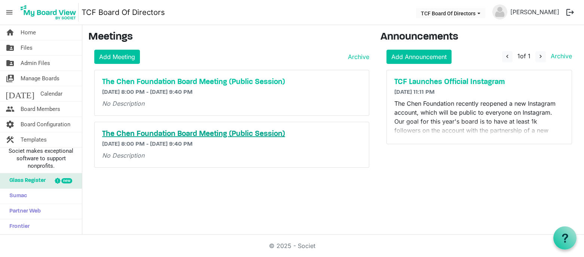
click at [266, 135] on h5 "The Chen Foundation Board Meeting (Public Session)" at bounding box center [231, 134] width 259 height 9
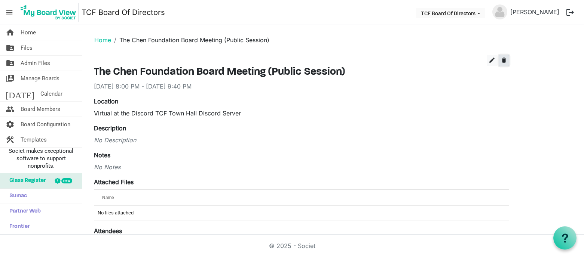
click at [504, 61] on span "delete" at bounding box center [503, 60] width 7 height 7
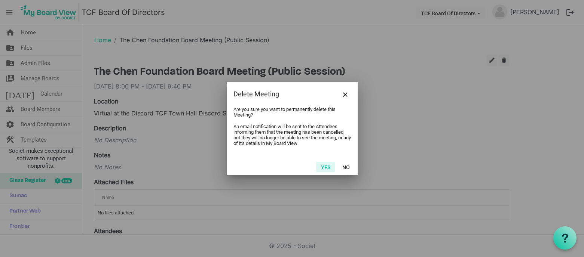
click at [324, 166] on button "Yes" at bounding box center [325, 167] width 19 height 10
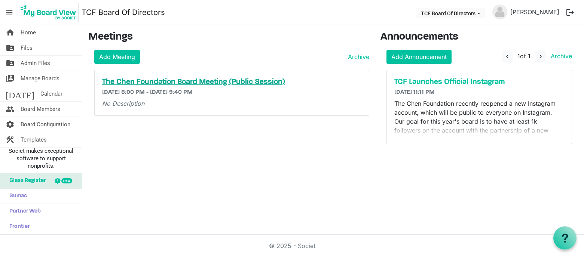
click at [264, 79] on h5 "The Chen Foundation Board Meeting (Public Session)" at bounding box center [231, 82] width 259 height 9
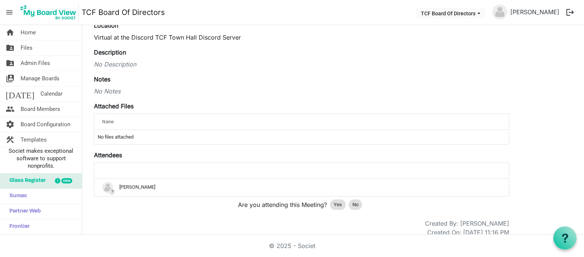
scroll to position [84, 0]
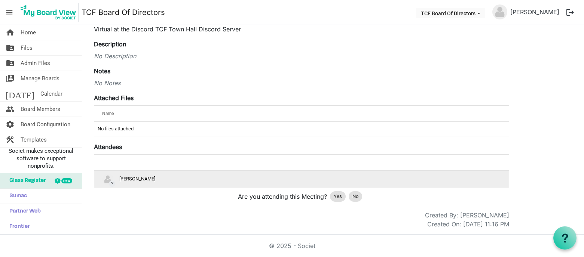
click at [125, 179] on div "? Justin Chen" at bounding box center [301, 179] width 399 height 11
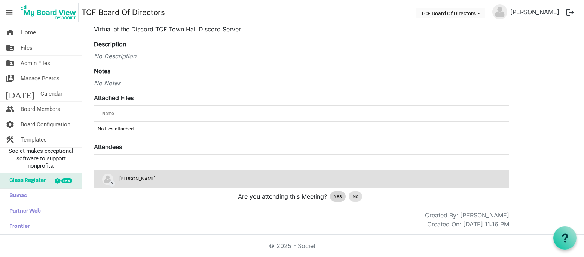
click at [335, 196] on span "Yes" at bounding box center [338, 196] width 8 height 7
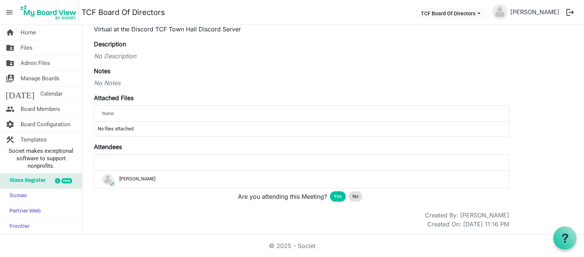
scroll to position [0, 0]
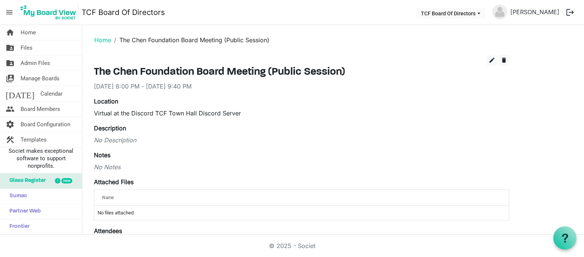
click at [111, 12] on link "TCF Board Of Directors" at bounding box center [123, 12] width 83 height 15
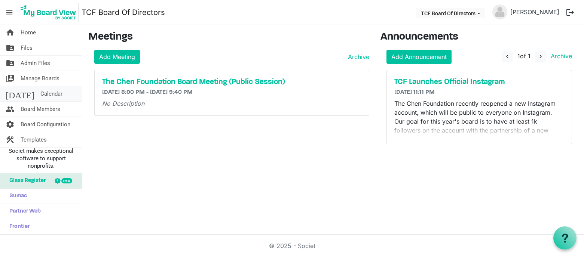
click at [50, 93] on link "today Calendar" at bounding box center [41, 93] width 82 height 15
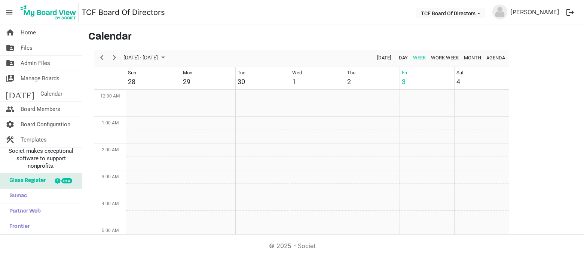
scroll to position [242, 0]
click at [58, 129] on span "Board Configuration" at bounding box center [46, 124] width 50 height 15
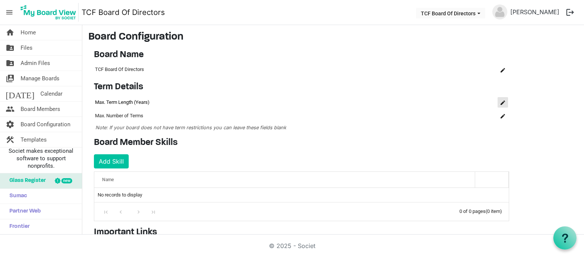
click at [501, 101] on span "is Command column column header" at bounding box center [502, 103] width 4 height 4
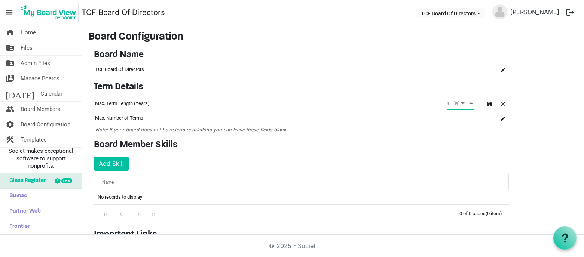
type input "4"
click at [439, 142] on h4 "Board Member Skills" at bounding box center [301, 145] width 415 height 11
click at [485, 106] on button "button" at bounding box center [489, 103] width 10 height 10
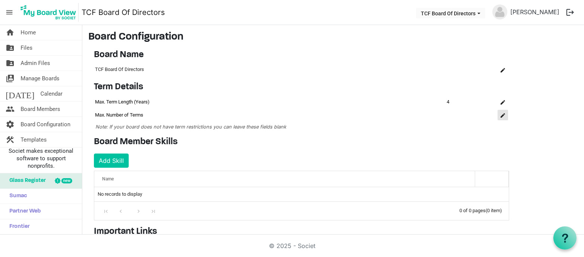
click at [503, 114] on span "is Command column column header" at bounding box center [502, 115] width 4 height 4
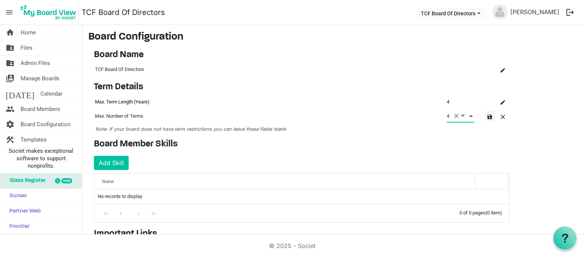
type input "4"
click at [491, 117] on span "button" at bounding box center [489, 117] width 4 height 4
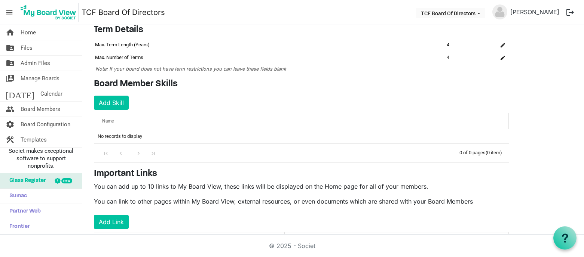
scroll to position [104, 0]
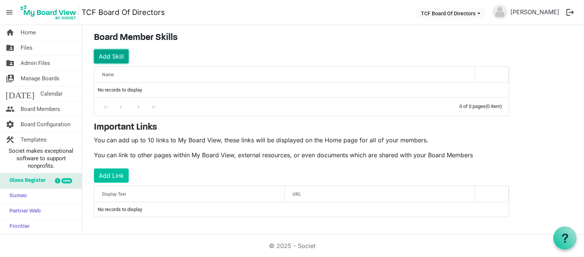
click at [116, 58] on button "Add Skill" at bounding box center [111, 56] width 35 height 14
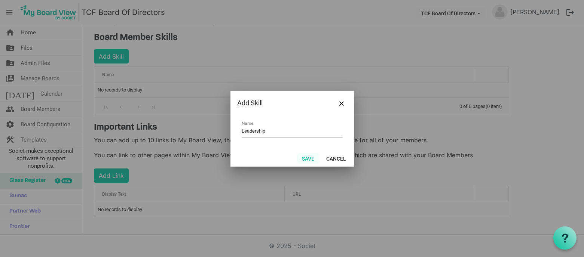
type input "Leadership"
click at [313, 158] on button "Save" at bounding box center [308, 158] width 22 height 10
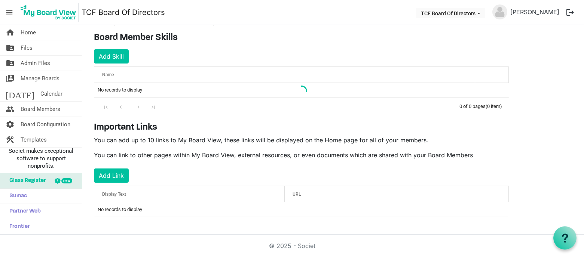
scroll to position [103, 0]
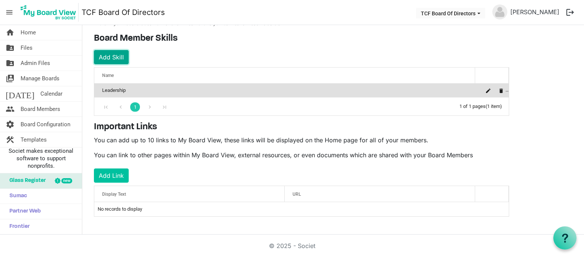
click at [122, 60] on button "Add Skill" at bounding box center [111, 57] width 35 height 14
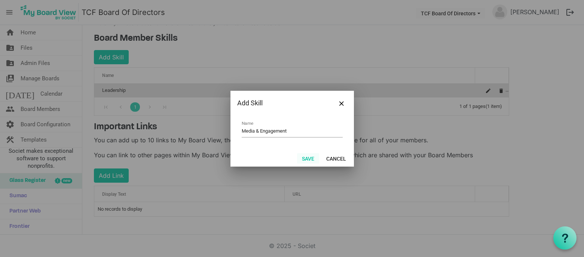
type input "Media & Engagement"
click at [307, 156] on button "Save" at bounding box center [308, 158] width 22 height 10
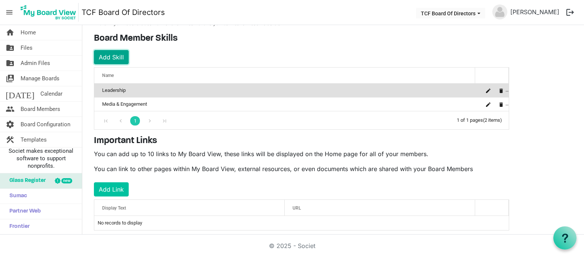
click at [112, 56] on button "Add Skill" at bounding box center [111, 57] width 35 height 14
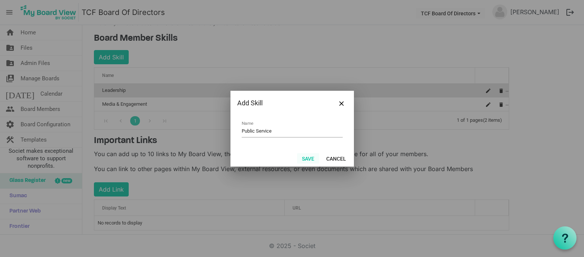
type input "Public Service"
click at [312, 159] on button "Save" at bounding box center [308, 158] width 22 height 10
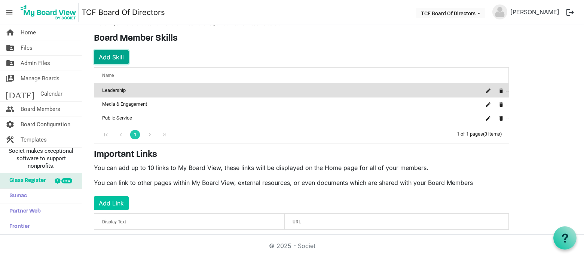
click at [121, 61] on button "Add Skill" at bounding box center [111, 57] width 35 height 14
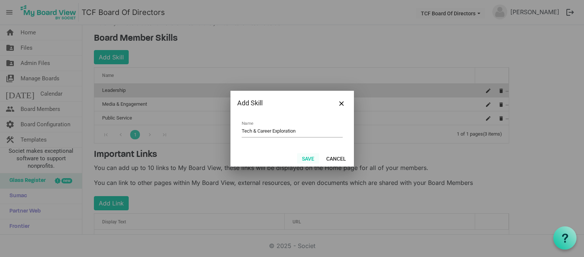
type input "Tech & Career Exploration"
click at [306, 154] on button "Save" at bounding box center [308, 158] width 22 height 10
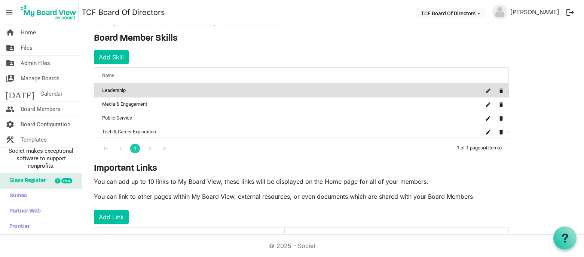
scroll to position [0, 0]
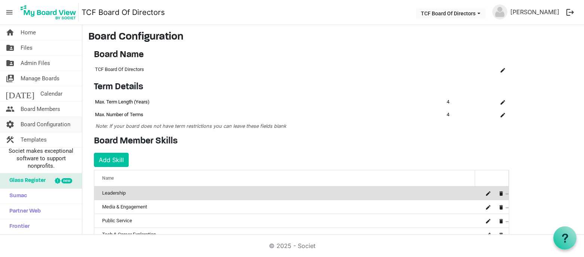
click at [48, 119] on span "Board Configuration" at bounding box center [46, 124] width 50 height 15
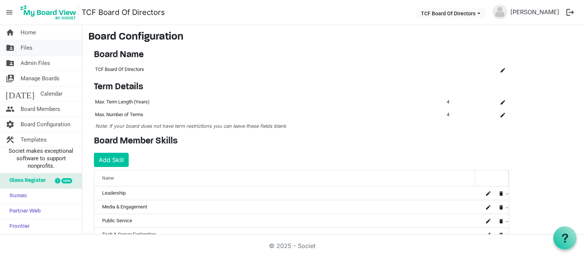
click at [40, 47] on link "folder_shared Files" at bounding box center [41, 47] width 82 height 15
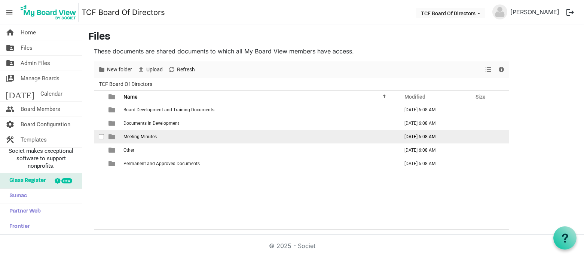
click at [181, 133] on td "Meeting Minutes" at bounding box center [258, 136] width 275 height 13
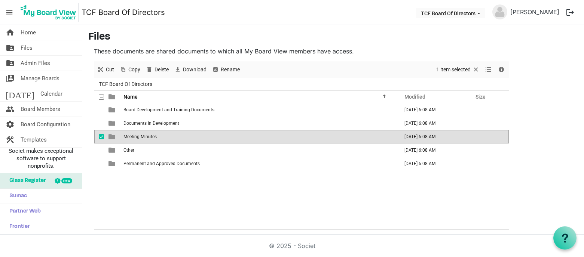
click at [181, 133] on td "Meeting Minutes" at bounding box center [258, 136] width 275 height 13
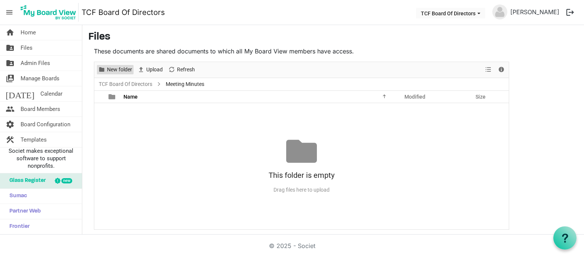
click at [122, 71] on span "New folder" at bounding box center [119, 69] width 27 height 9
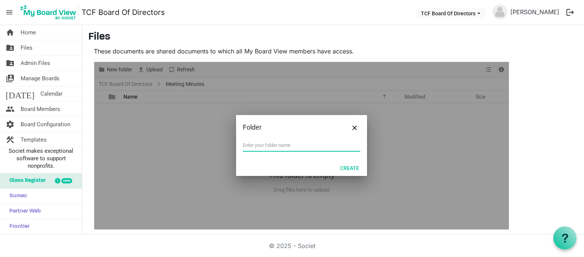
click at [163, 123] on div at bounding box center [301, 146] width 414 height 168
click at [356, 130] on span "Close" at bounding box center [354, 128] width 4 height 4
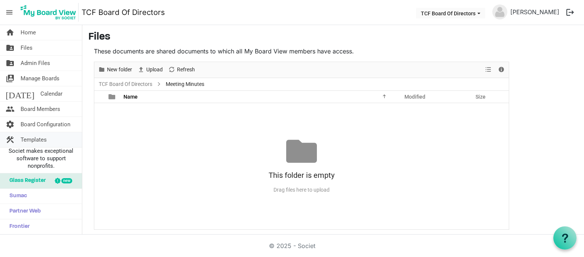
click at [67, 139] on link "construction Templates" at bounding box center [41, 139] width 82 height 15
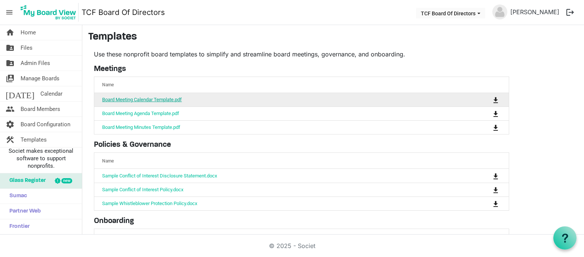
click at [164, 99] on link "Board Meeting Calendar Template.pdf" at bounding box center [142, 100] width 80 height 6
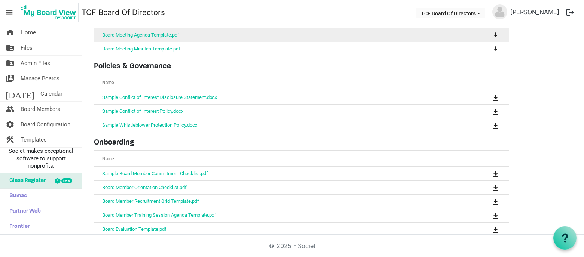
scroll to position [91, 0]
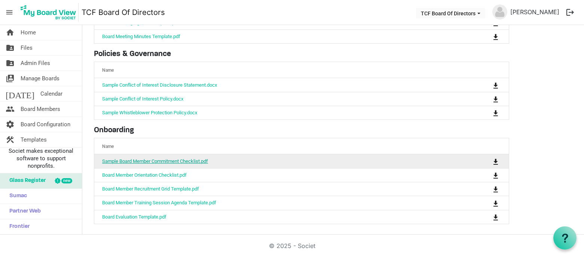
click at [174, 159] on link "Sample Board Member Commitment Checklist.pdf" at bounding box center [155, 162] width 106 height 6
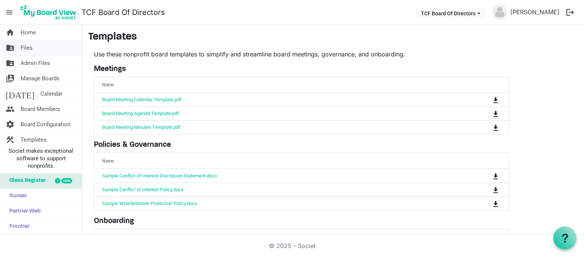
click at [46, 43] on link "folder_shared Files" at bounding box center [41, 47] width 82 height 15
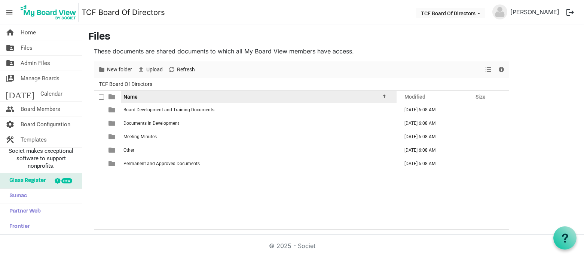
click at [180, 96] on div "Name" at bounding box center [256, 96] width 270 height 11
click at [166, 94] on div "Name" at bounding box center [256, 96] width 270 height 11
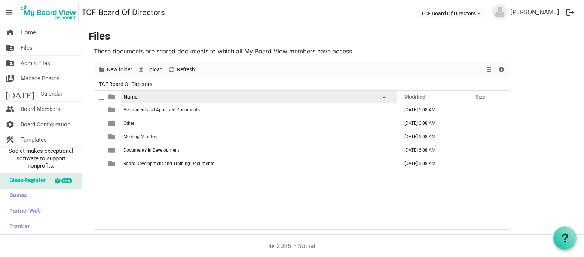
click at [164, 95] on div "Name" at bounding box center [256, 96] width 270 height 11
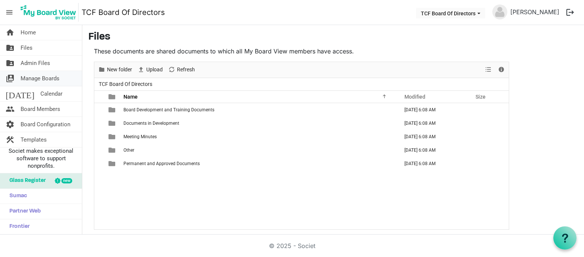
click at [35, 78] on span "Manage Boards" at bounding box center [40, 78] width 39 height 15
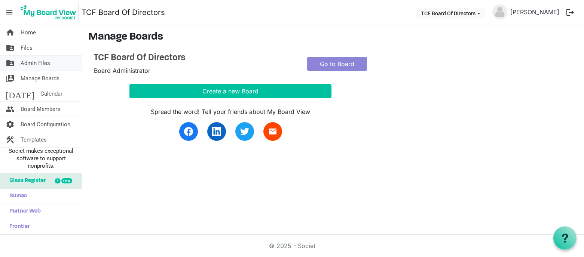
click at [47, 64] on span "Admin Files" at bounding box center [36, 63] width 30 height 15
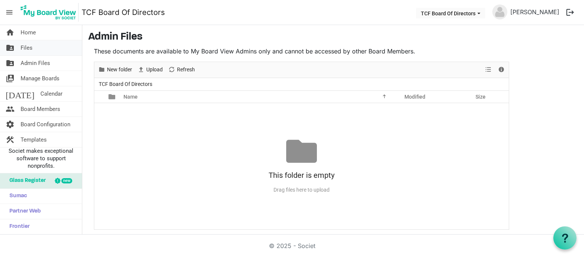
click at [45, 45] on link "folder_shared Files" at bounding box center [41, 47] width 82 height 15
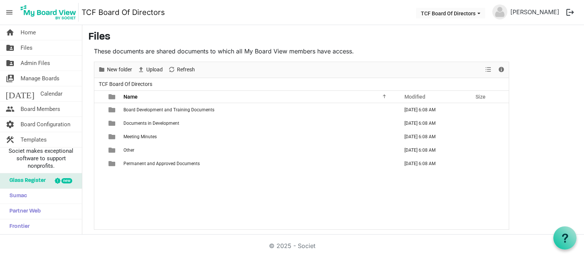
click at [10, 11] on span "menu" at bounding box center [9, 12] width 14 height 14
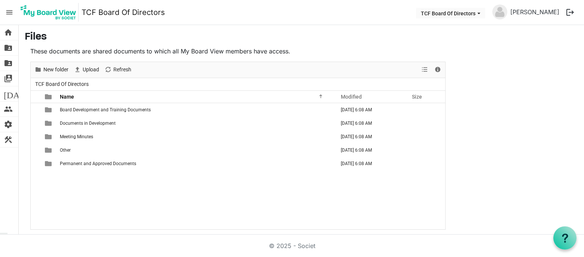
click at [10, 11] on span "menu" at bounding box center [9, 12] width 14 height 14
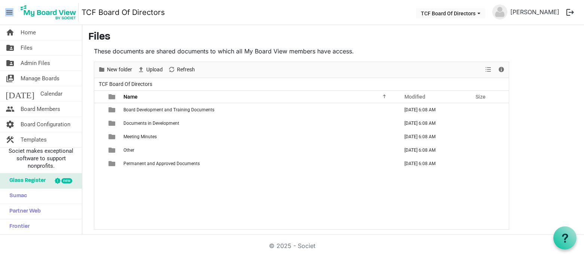
click at [10, 11] on span "menu" at bounding box center [9, 12] width 14 height 14
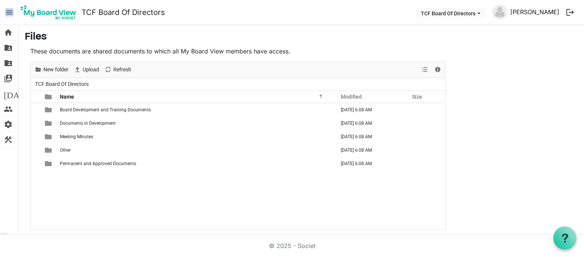
click at [532, 13] on link "[PERSON_NAME]" at bounding box center [534, 11] width 55 height 15
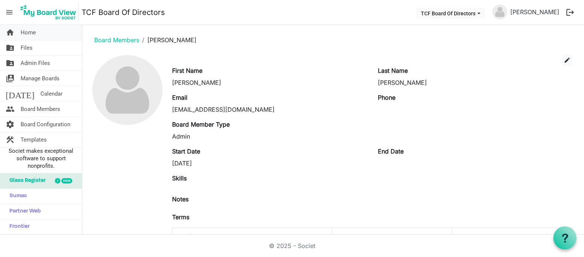
click at [29, 35] on span "Home" at bounding box center [28, 32] width 15 height 15
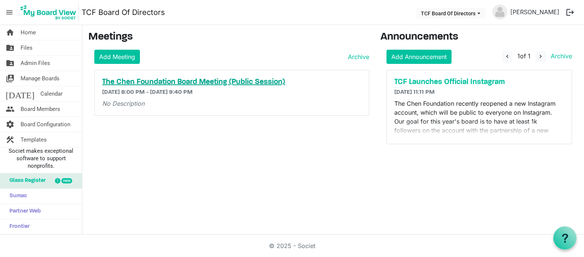
click at [151, 82] on h5 "The Chen Foundation Board Meeting (Public Session)" at bounding box center [231, 82] width 259 height 9
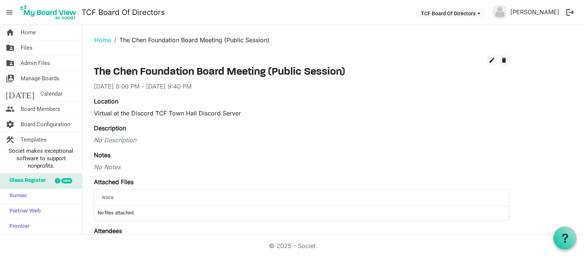
click at [11, 12] on span "menu" at bounding box center [9, 12] width 14 height 14
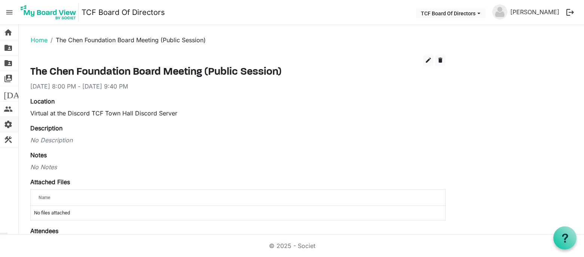
click at [12, 122] on span "settings" at bounding box center [8, 124] width 9 height 15
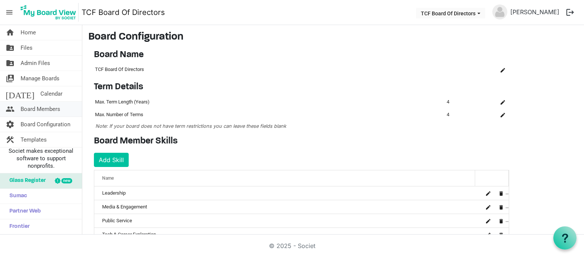
click at [52, 110] on span "Board Members" at bounding box center [41, 109] width 40 height 15
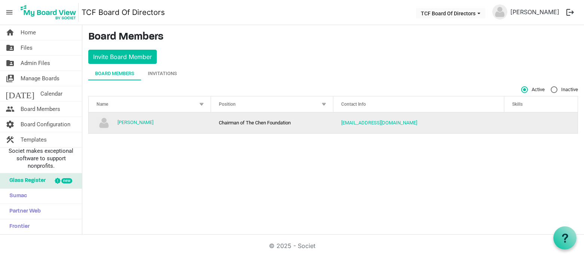
click at [276, 123] on td "Chairman of The Chen Foundation" at bounding box center [272, 123] width 122 height 21
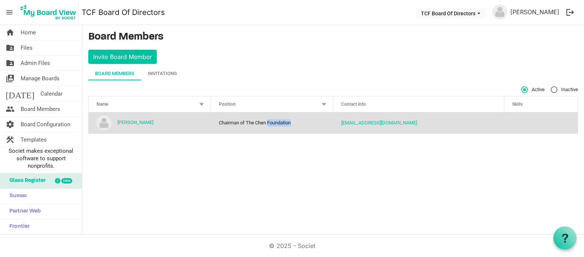
click at [276, 123] on td "Chairman of The Chen Foundation" at bounding box center [272, 123] width 122 height 21
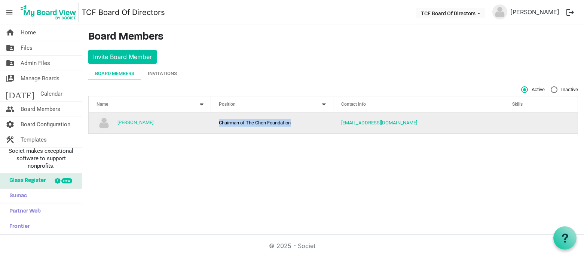
click at [276, 123] on td "Chairman of The Chen Foundation" at bounding box center [272, 123] width 122 height 21
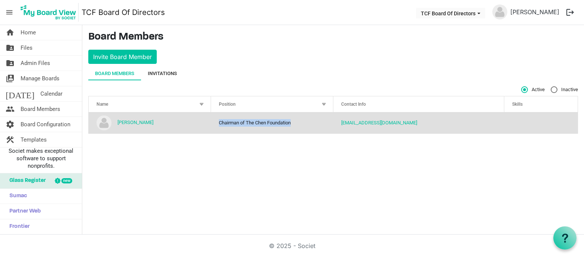
click at [157, 69] on div "Invitations" at bounding box center [162, 73] width 29 height 13
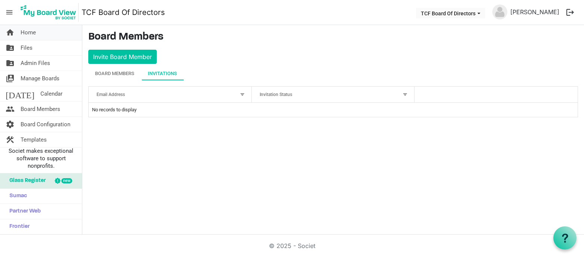
click at [61, 31] on link "home Home" at bounding box center [41, 32] width 82 height 15
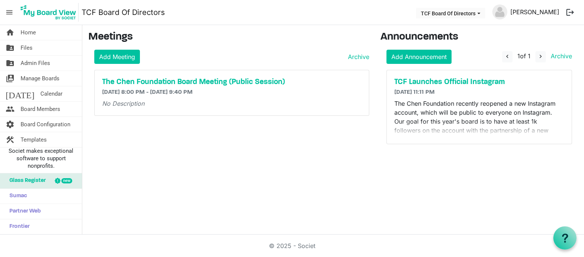
click at [544, 13] on link "[PERSON_NAME]" at bounding box center [534, 11] width 55 height 15
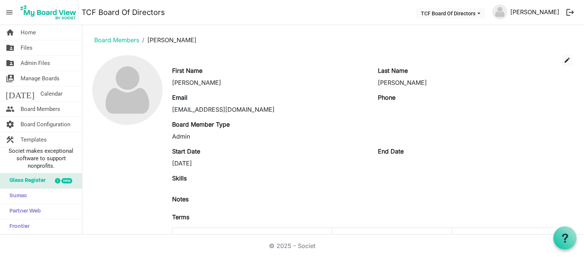
click at [544, 13] on link "[PERSON_NAME]" at bounding box center [534, 11] width 55 height 15
click at [71, 9] on img at bounding box center [48, 12] width 60 height 19
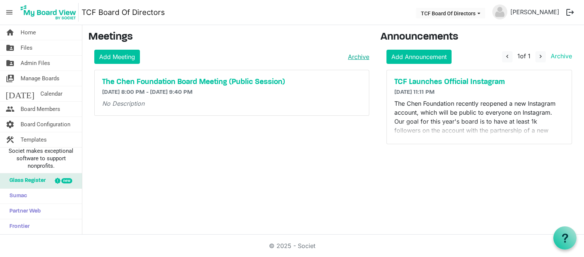
click at [362, 60] on link "Archive" at bounding box center [357, 56] width 24 height 9
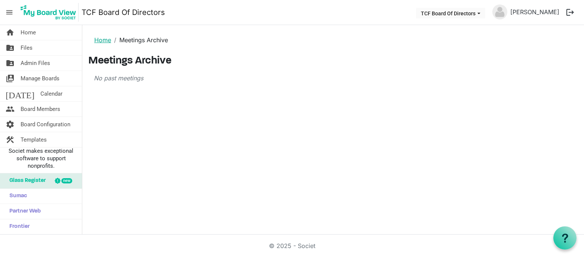
click at [105, 40] on link "Home" at bounding box center [102, 39] width 17 height 7
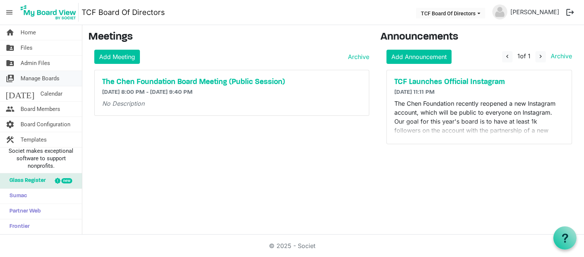
click at [61, 81] on link "switch_account Manage Boards" at bounding box center [41, 78] width 82 height 15
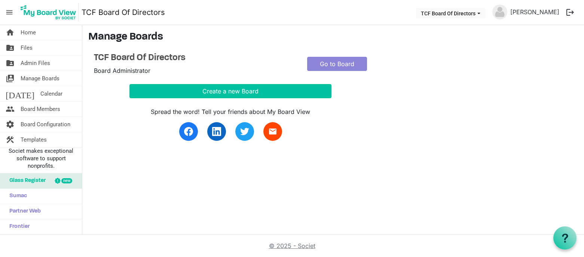
click at [295, 244] on link "© 2025 - Societ" at bounding box center [292, 245] width 46 height 7
click at [36, 31] on link "home Home" at bounding box center [41, 32] width 82 height 15
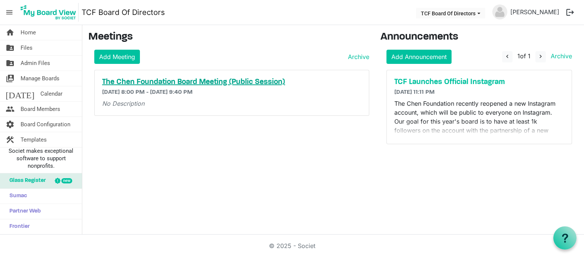
click at [151, 82] on h5 "The Chen Foundation Board Meeting (Public Session)" at bounding box center [231, 82] width 259 height 9
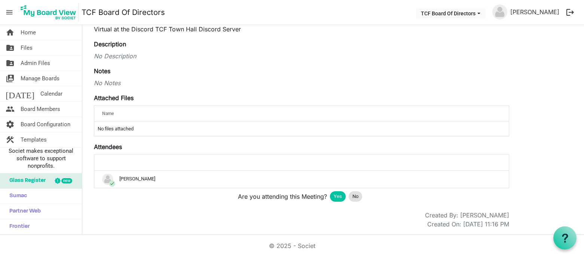
scroll to position [83, 0]
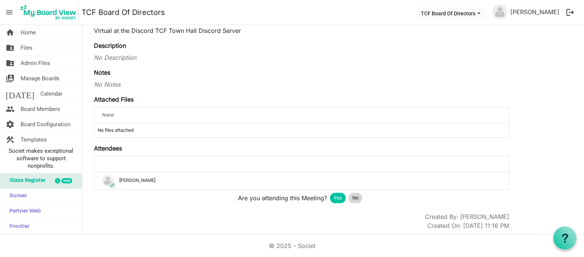
click at [357, 196] on span "No" at bounding box center [355, 197] width 6 height 7
click at [343, 199] on div "Yes" at bounding box center [338, 198] width 16 height 10
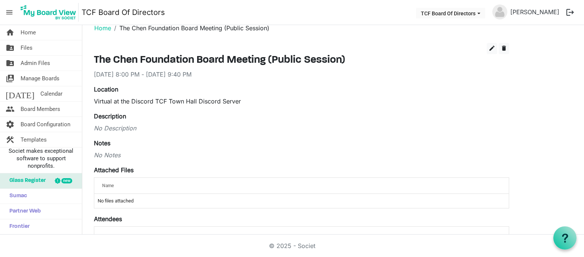
scroll to position [0, 0]
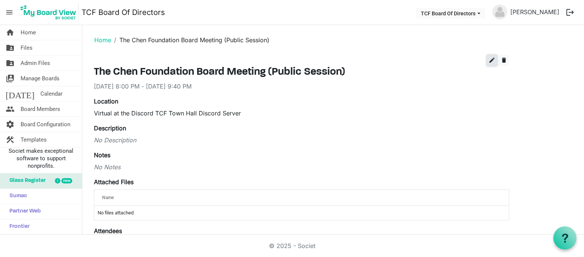
click at [491, 61] on span "edit" at bounding box center [491, 60] width 7 height 7
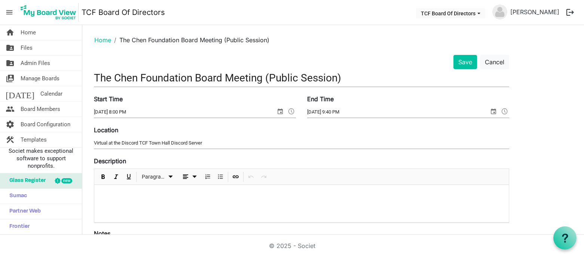
click at [246, 208] on div at bounding box center [301, 203] width 414 height 37
click at [221, 173] on span "Bulleted List" at bounding box center [220, 176] width 9 height 9
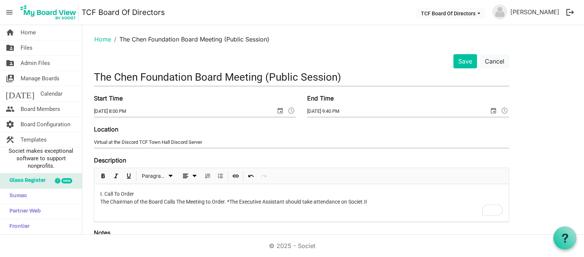
click at [115, 215] on div "I. Call To Order The Chairman of the Board Calls The Meeting to Order. *The Exe…" at bounding box center [301, 202] width 414 height 37
click at [377, 202] on p "I. Call To Order The Chairman of the Board Calls The Meeting to Order. *The Exe…" at bounding box center [301, 205] width 402 height 31
click at [225, 200] on p "I. Call To Order The Chairman of the Board Calls The Meeting to Order. *The Exe…" at bounding box center [301, 205] width 402 height 31
click at [227, 205] on p "I. Call To Order The Chairman of the Board Calls The Meeting to Order. *The Exe…" at bounding box center [301, 205] width 402 height 31
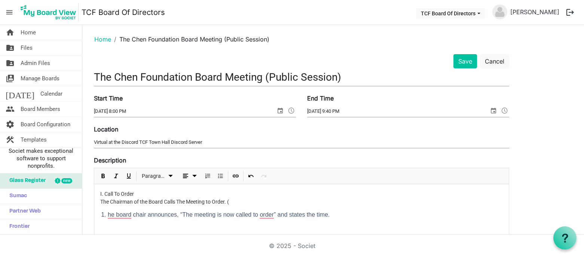
click at [108, 215] on li "he board chair announces, “The meeting is now called to order” and states the t…" at bounding box center [305, 215] width 395 height 9
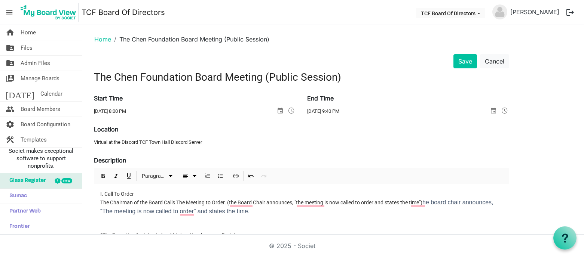
click at [273, 206] on p "I. Call To Order The Chairman of the Board Calls The Meeting to Order. (the Boa…" at bounding box center [301, 203] width 402 height 26
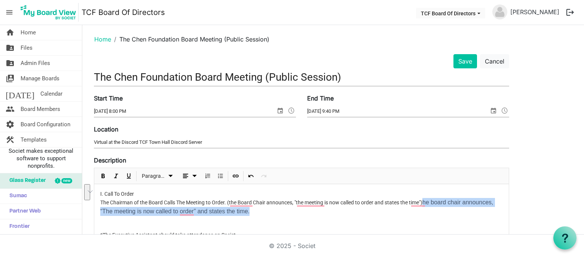
drag, startPoint x: 273, startPoint y: 211, endPoint x: 426, endPoint y: 202, distance: 153.2
click at [426, 202] on p "I. Call To Order The Chairman of the Board Calls The Meeting to Order. (the Boa…" at bounding box center [301, 203] width 402 height 26
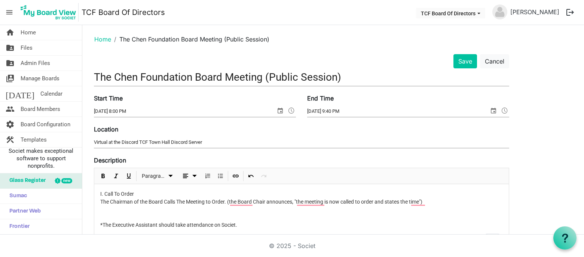
click at [353, 208] on div "I. Call To Order The Chairman of the Board Calls The Meeting to Order. (the Boa…" at bounding box center [301, 217] width 414 height 67
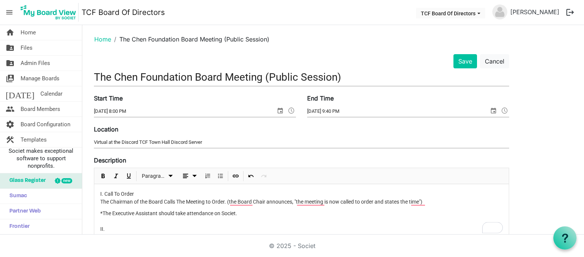
click at [99, 214] on div "I. Call To Order The Chairman of the Board Calls The Meeting to Order. (the Boa…" at bounding box center [301, 211] width 414 height 55
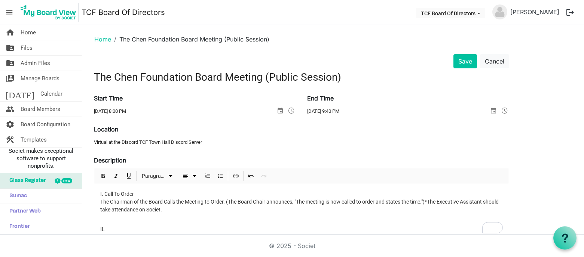
click at [233, 212] on p "I. Call To Order The Chairman of the Board Calls the Meeting to Order. (The Boa…" at bounding box center [301, 202] width 402 height 24
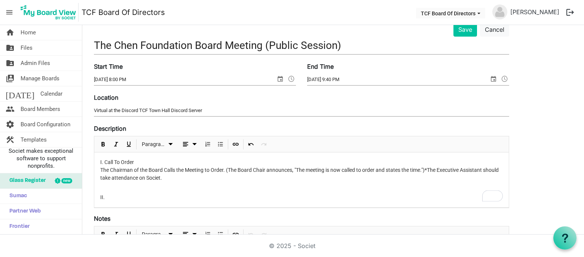
scroll to position [40, 0]
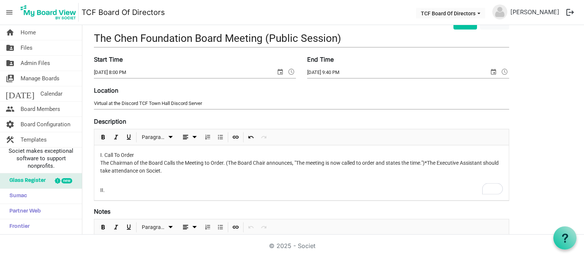
click at [205, 188] on p "II." at bounding box center [301, 187] width 402 height 16
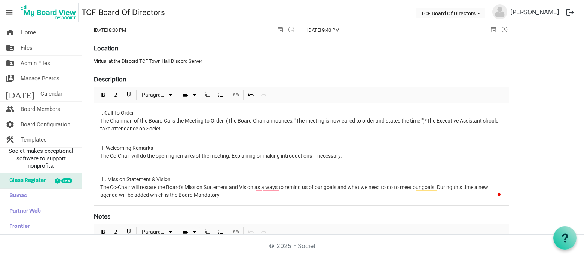
scroll to position [83, 0]
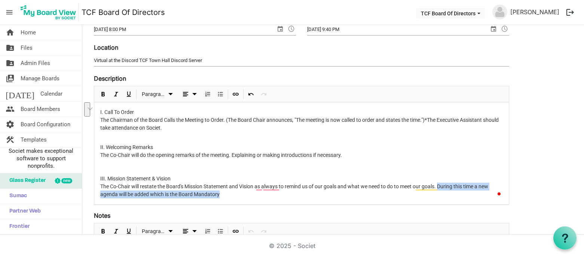
drag, startPoint x: 251, startPoint y: 230, endPoint x: 439, endPoint y: 184, distance: 194.0
click at [439, 184] on p "II. Welcoming Remarks The Co-Chair will do the opening remarks of the meeting. …" at bounding box center [301, 167] width 402 height 63
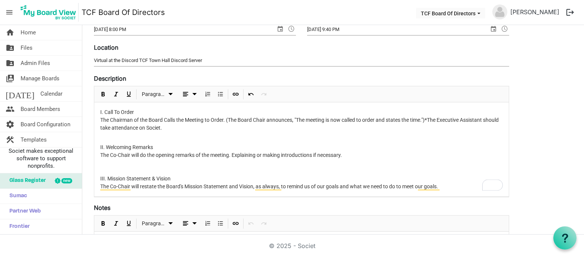
scroll to position [73, 0]
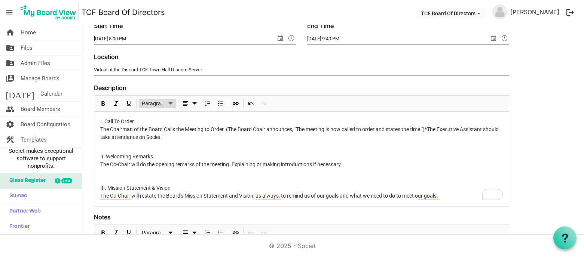
click at [165, 104] on span "Paragraph" at bounding box center [154, 103] width 24 height 9
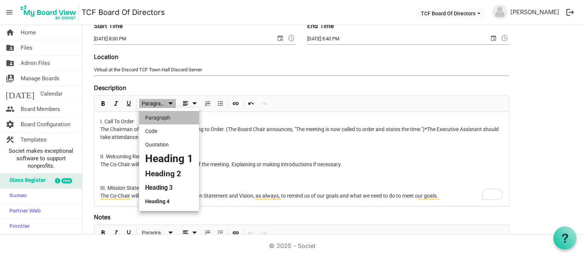
click at [243, 164] on p "II. Welcoming Remarks The Co-Chair will do the opening remarks of the meeting. …" at bounding box center [301, 172] width 402 height 55
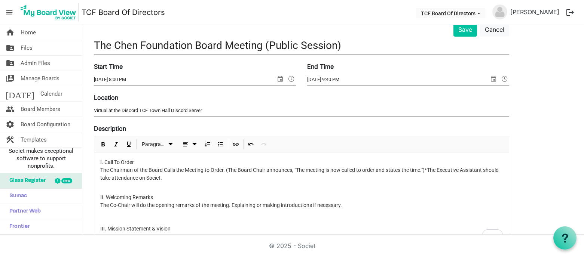
scroll to position [0, 0]
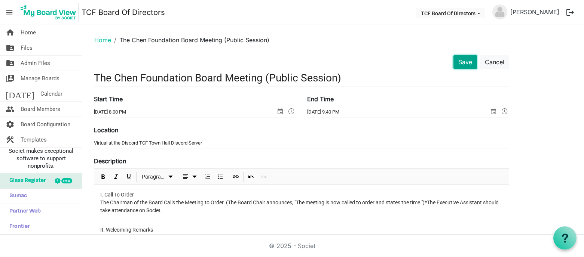
click at [464, 58] on button "Save" at bounding box center [465, 62] width 24 height 14
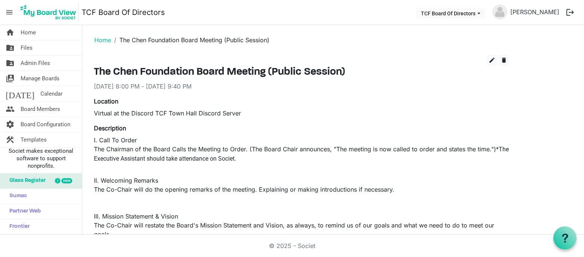
scroll to position [178, 0]
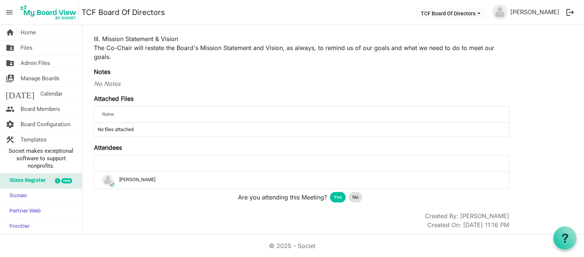
click at [179, 131] on td "No files attached" at bounding box center [301, 130] width 414 height 14
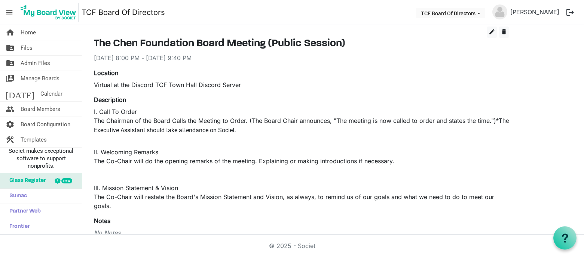
scroll to position [0, 0]
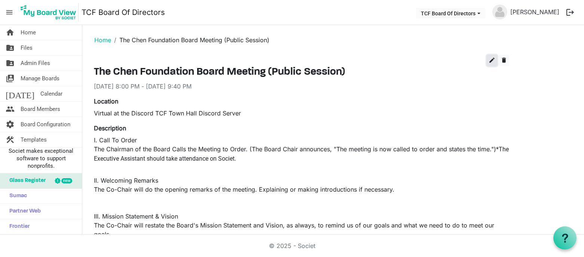
click at [491, 59] on span "edit" at bounding box center [491, 60] width 7 height 7
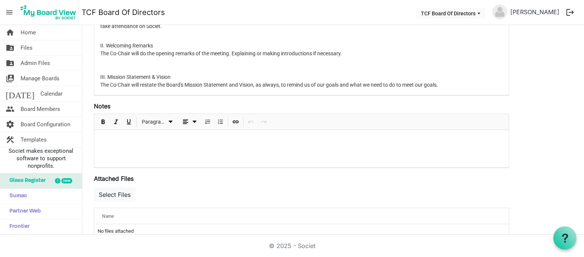
scroll to position [58, 0]
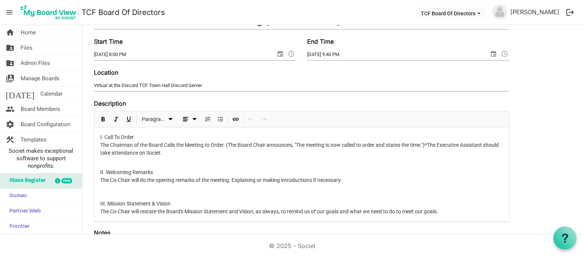
click at [258, 136] on p "I. Call To Order The Chairman of the Board Calls the Meeting to Order. (The Boa…" at bounding box center [301, 145] width 402 height 24
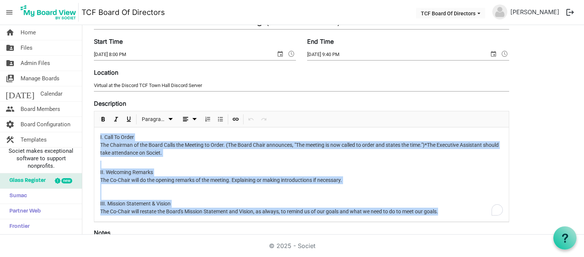
copy div "I. Call To Order The Chairman of the Board Calls the Meeting to Order. (The Boa…"
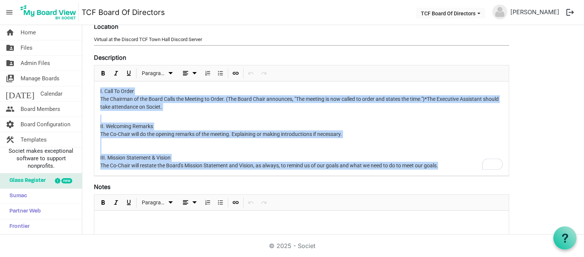
scroll to position [116, 0]
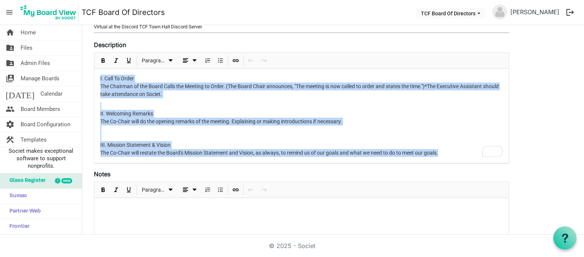
click at [188, 134] on p "II. Welcoming Remarks The Co-Chair will do the opening remarks of the meeting. …" at bounding box center [301, 129] width 402 height 55
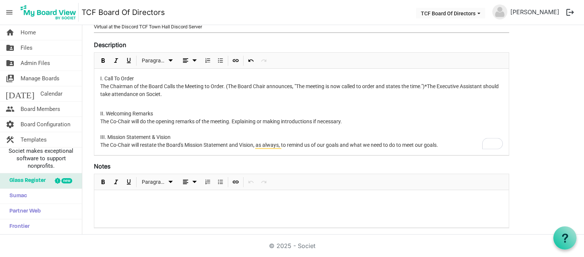
click at [175, 107] on p "II. Welcoming Remarks The Co-Chair will do the opening remarks of the meeting. …" at bounding box center [301, 125] width 402 height 47
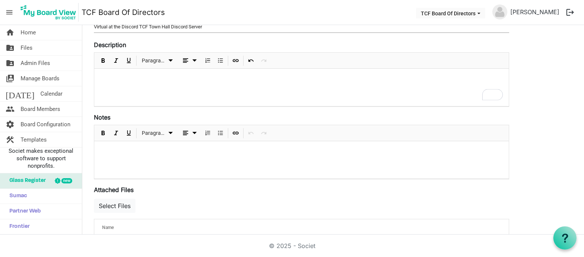
click at [158, 148] on p at bounding box center [301, 151] width 402 height 8
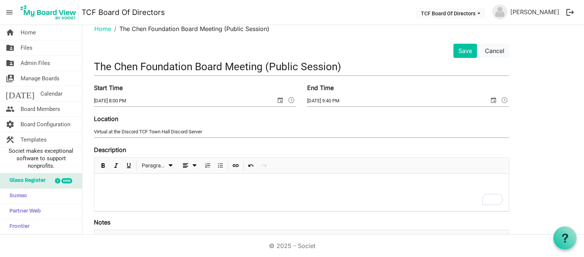
scroll to position [0, 0]
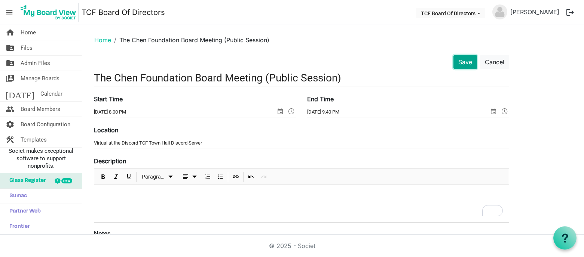
click at [468, 62] on button "Save" at bounding box center [465, 62] width 24 height 14
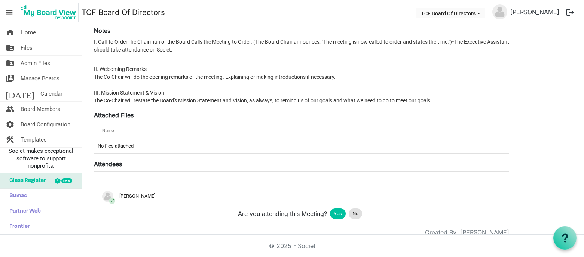
scroll to position [142, 0]
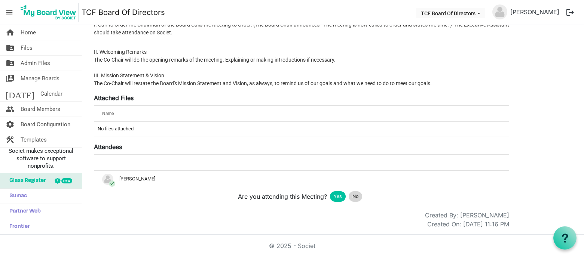
click at [358, 197] on span "No" at bounding box center [355, 196] width 6 height 7
click at [334, 193] on span "Yes" at bounding box center [338, 196] width 8 height 7
click at [47, 38] on link "home Home" at bounding box center [41, 32] width 82 height 15
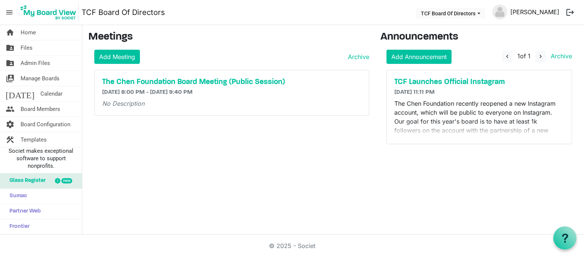
click at [538, 13] on link "[PERSON_NAME]" at bounding box center [534, 11] width 55 height 15
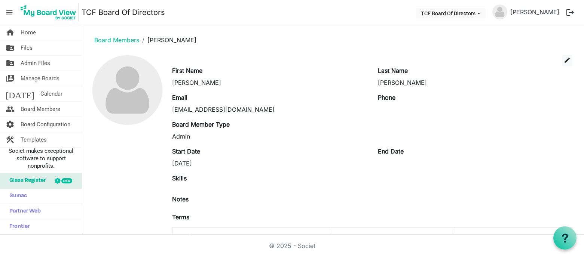
scroll to position [35, 0]
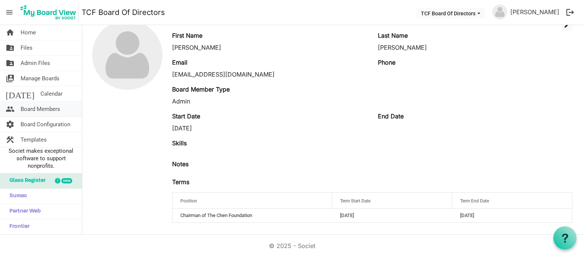
click at [41, 110] on span "Board Members" at bounding box center [41, 109] width 40 height 15
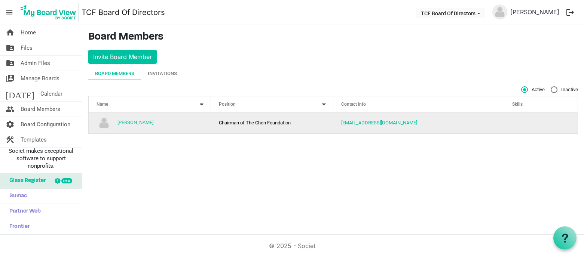
click at [403, 126] on td "[EMAIL_ADDRESS][DOMAIN_NAME]" at bounding box center [418, 123] width 171 height 21
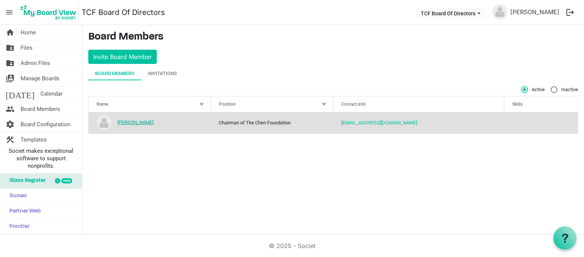
click at [135, 123] on link "[PERSON_NAME]" at bounding box center [135, 123] width 36 height 6
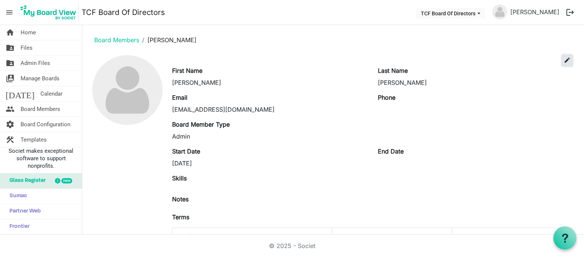
click at [569, 59] on span "edit" at bounding box center [567, 60] width 7 height 7
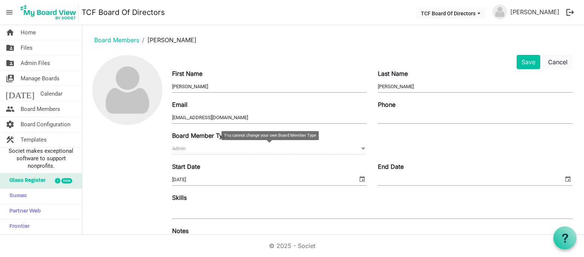
click at [253, 150] on span "Admin Admin" at bounding box center [269, 149] width 194 height 12
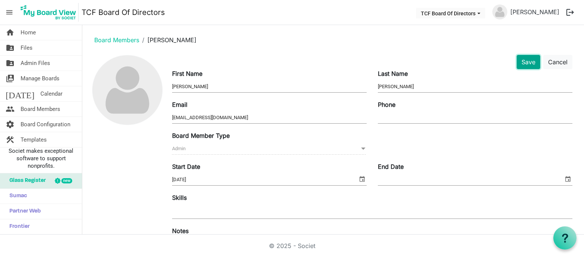
click at [530, 60] on button "Save" at bounding box center [528, 62] width 24 height 14
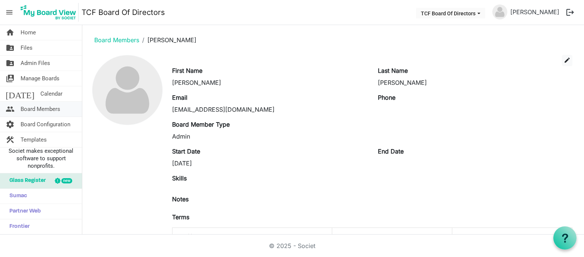
click at [50, 105] on span "Board Members" at bounding box center [41, 109] width 40 height 15
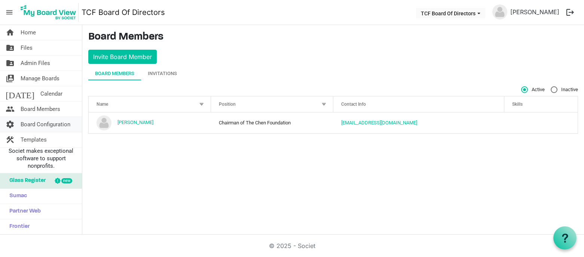
drag, startPoint x: 0, startPoint y: 0, endPoint x: 46, endPoint y: 126, distance: 134.4
click at [46, 126] on span "Board Configuration" at bounding box center [46, 124] width 50 height 15
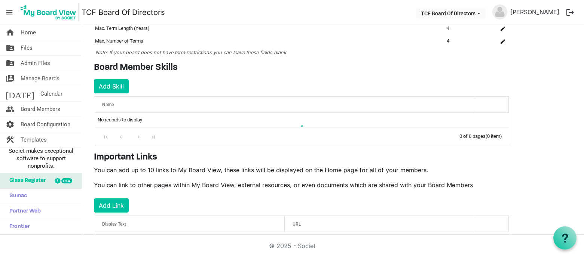
scroll to position [104, 0]
